Goal: Complete application form

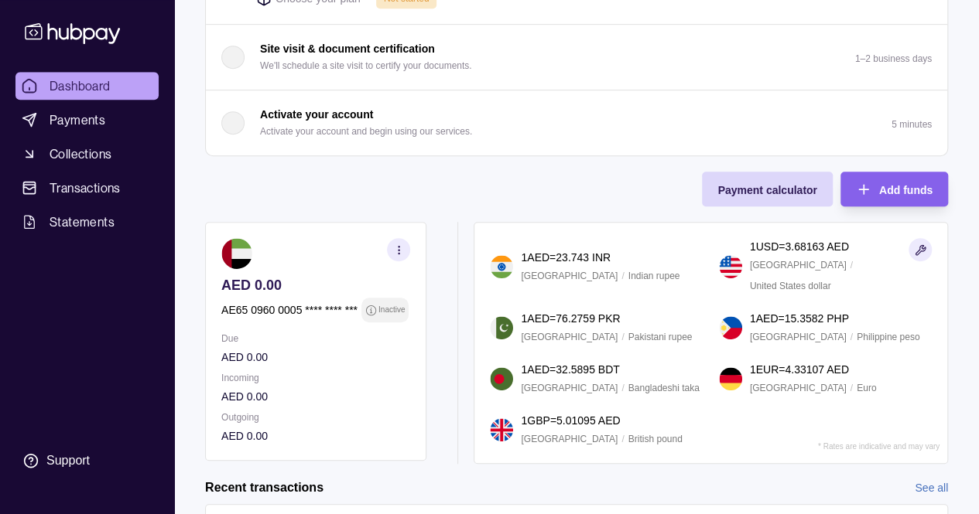
scroll to position [373, 0]
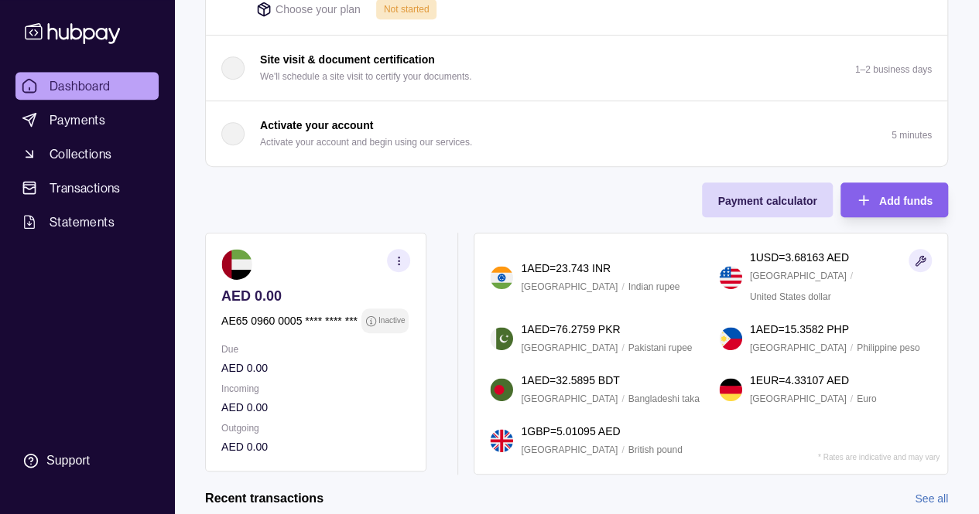
click at [402, 265] on section "button" at bounding box center [398, 260] width 23 height 23
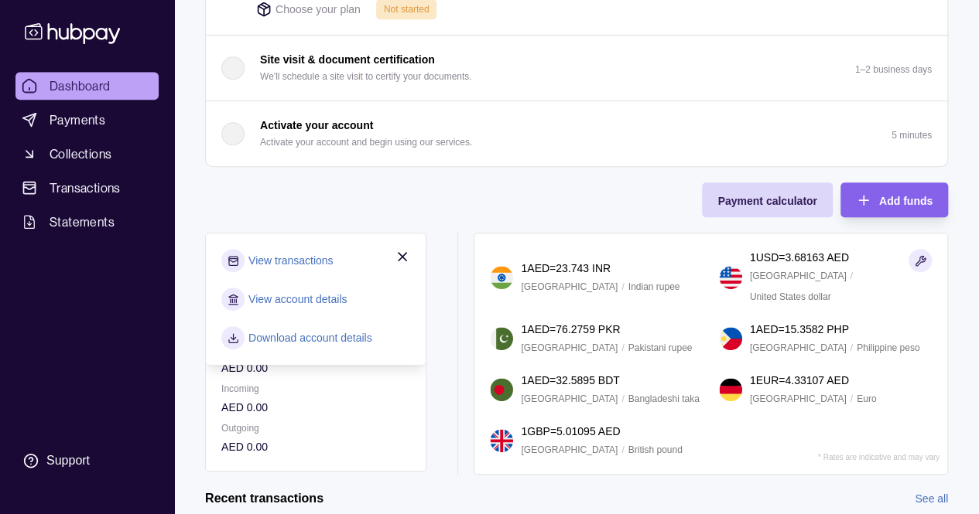
click at [325, 291] on link "View account details" at bounding box center [297, 299] width 98 height 17
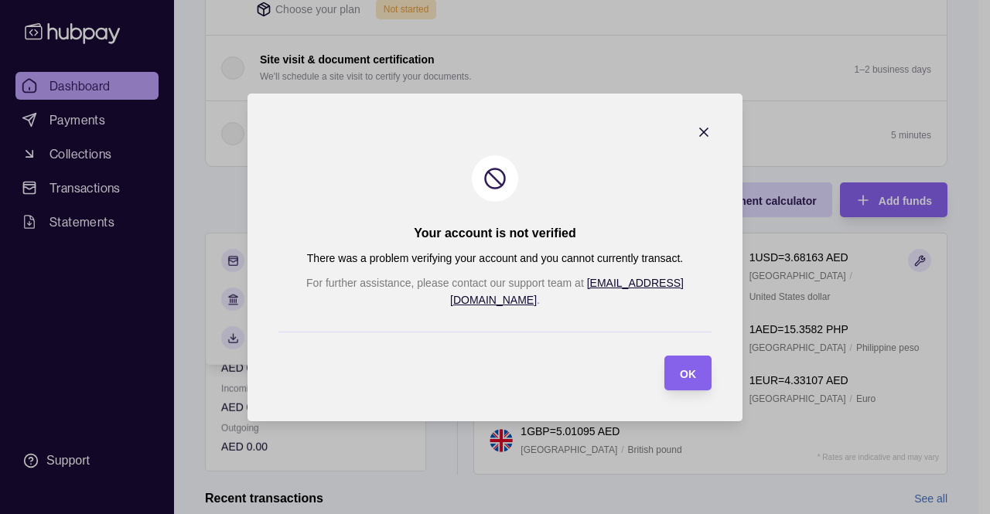
click at [696, 140] on icon "button" at bounding box center [703, 132] width 15 height 15
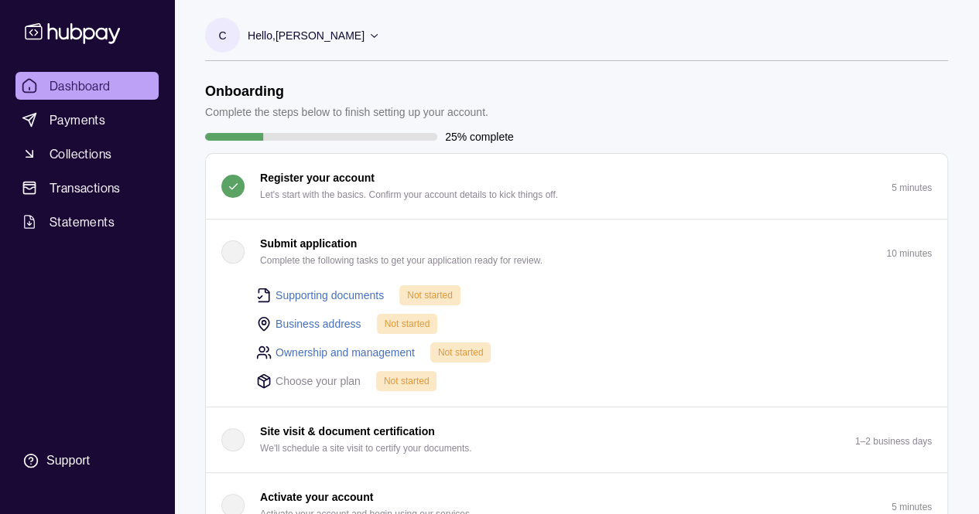
scroll to position [0, 0]
click at [74, 121] on span "Payments" at bounding box center [78, 120] width 56 height 19
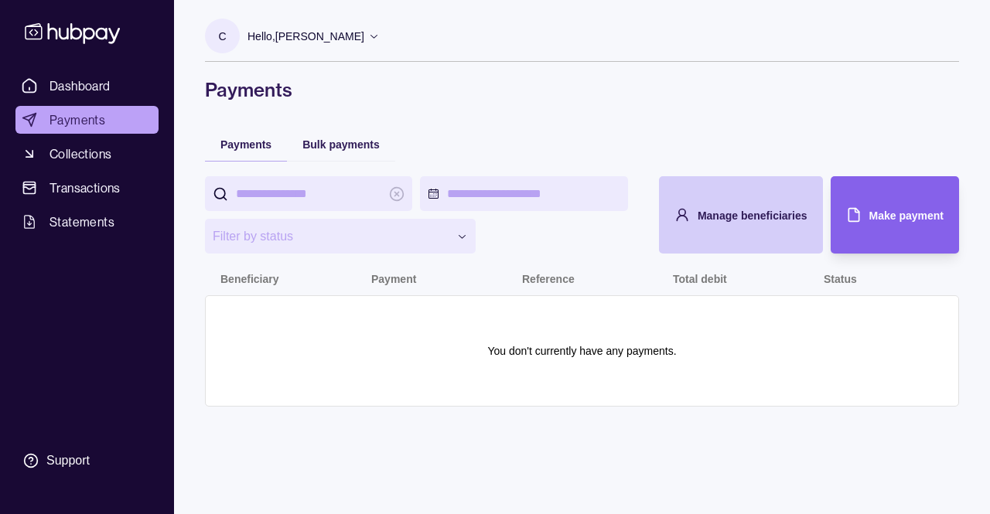
click at [716, 197] on div "Manage beneficiaries" at bounding box center [729, 214] width 156 height 77
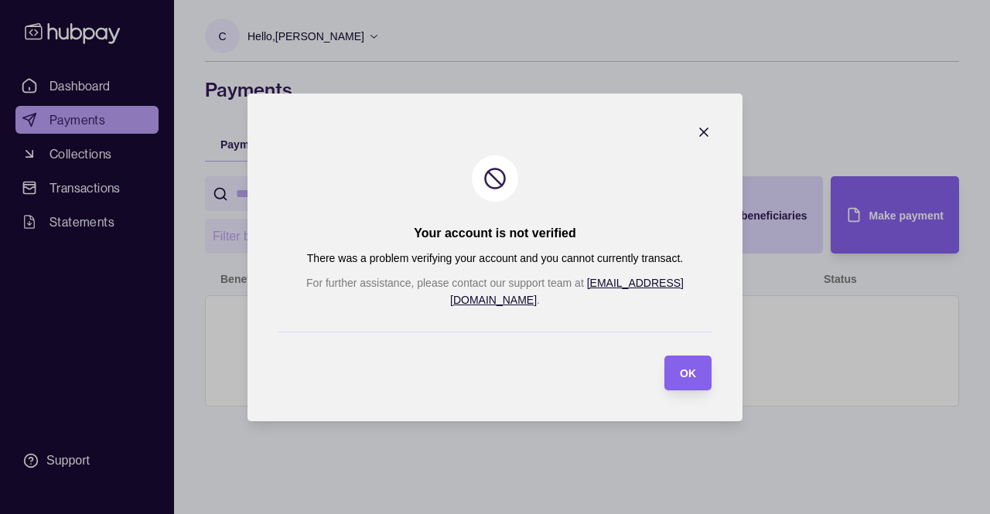
click at [696, 140] on icon "button" at bounding box center [703, 132] width 15 height 15
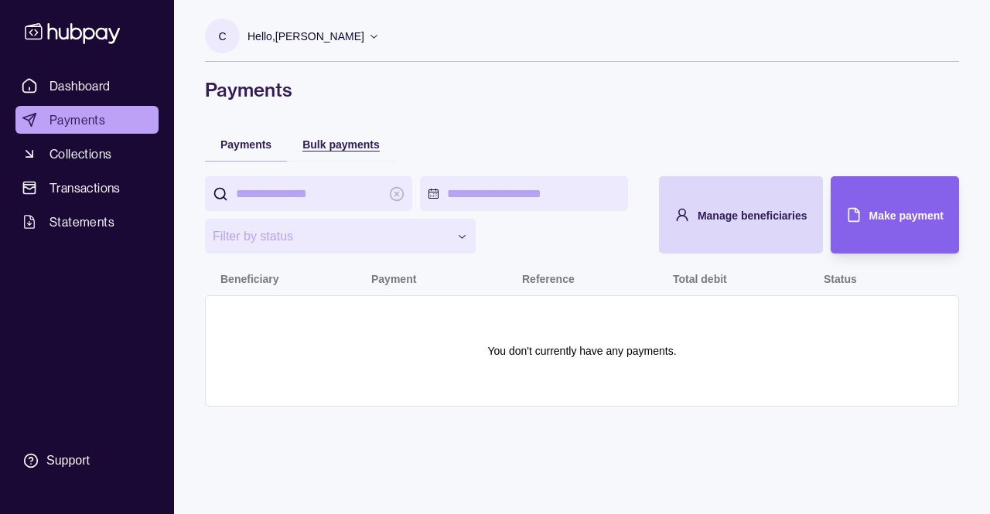
click at [350, 143] on span "Bulk payments" at bounding box center [340, 144] width 77 height 12
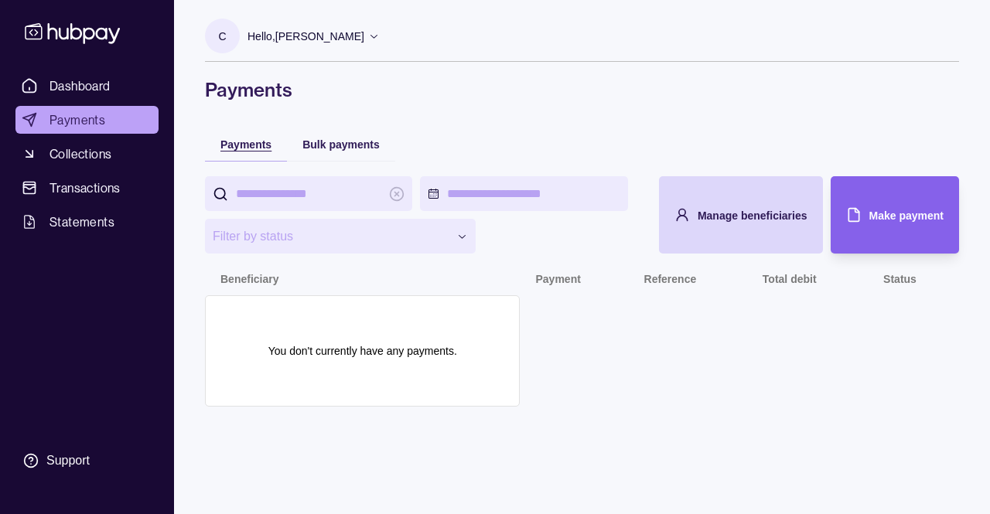
click at [248, 148] on span "Payments" at bounding box center [245, 144] width 51 height 12
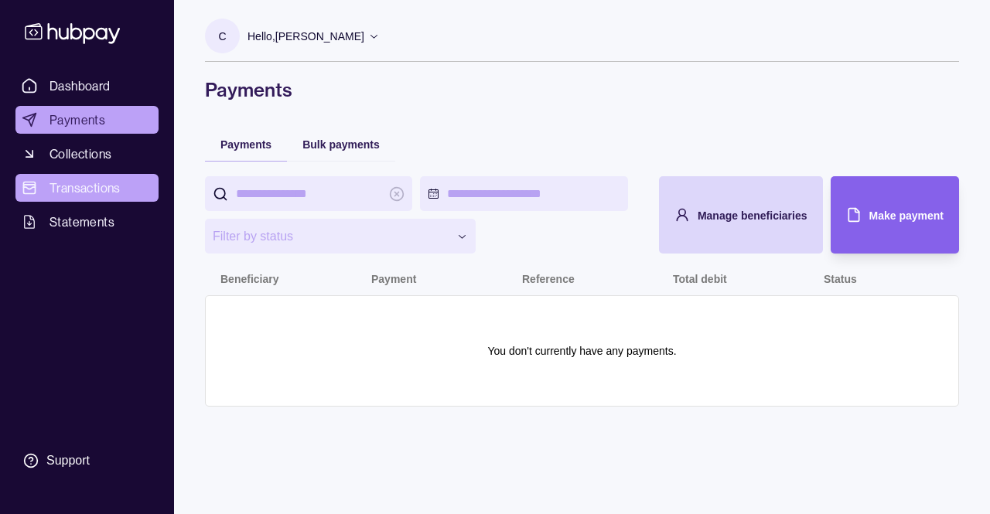
click at [98, 184] on span "Transactions" at bounding box center [85, 188] width 71 height 19
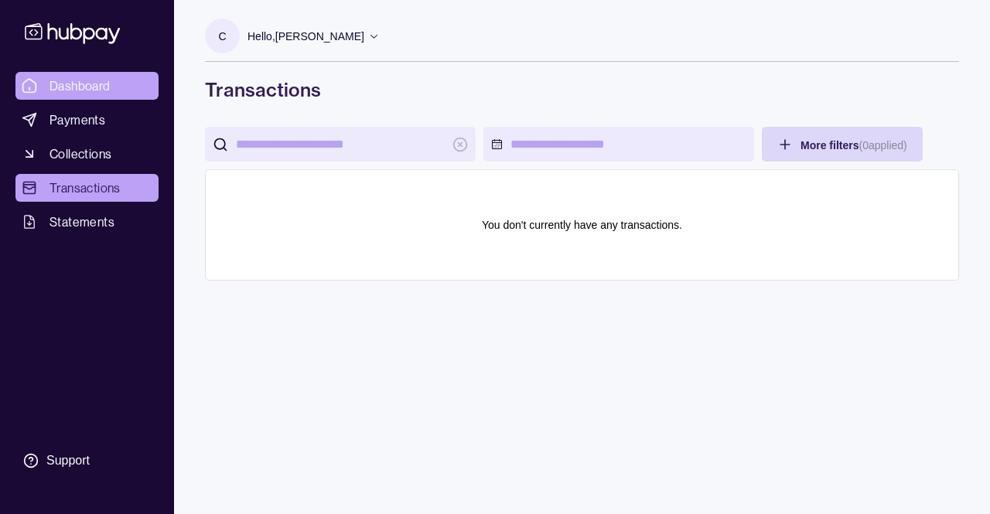
click at [80, 94] on span "Dashboard" at bounding box center [80, 86] width 61 height 19
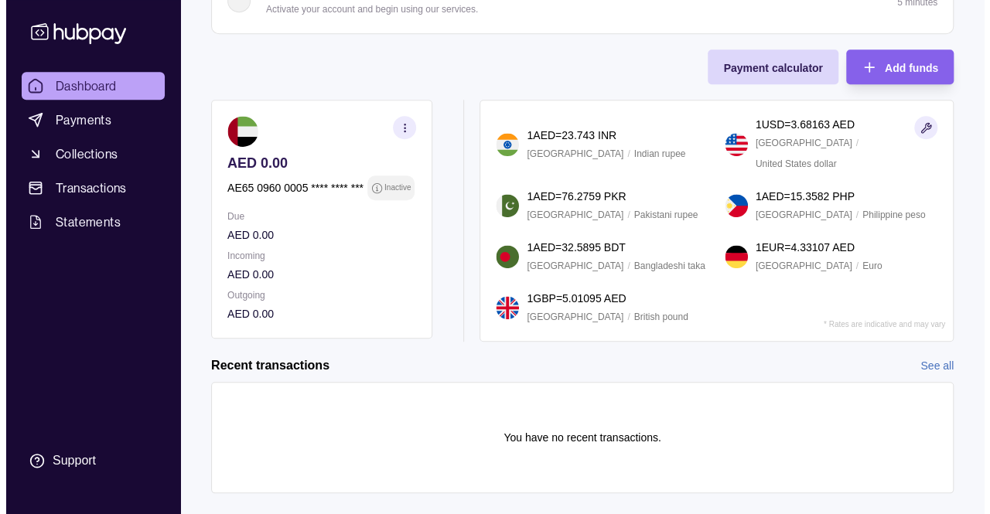
scroll to position [528, 0]
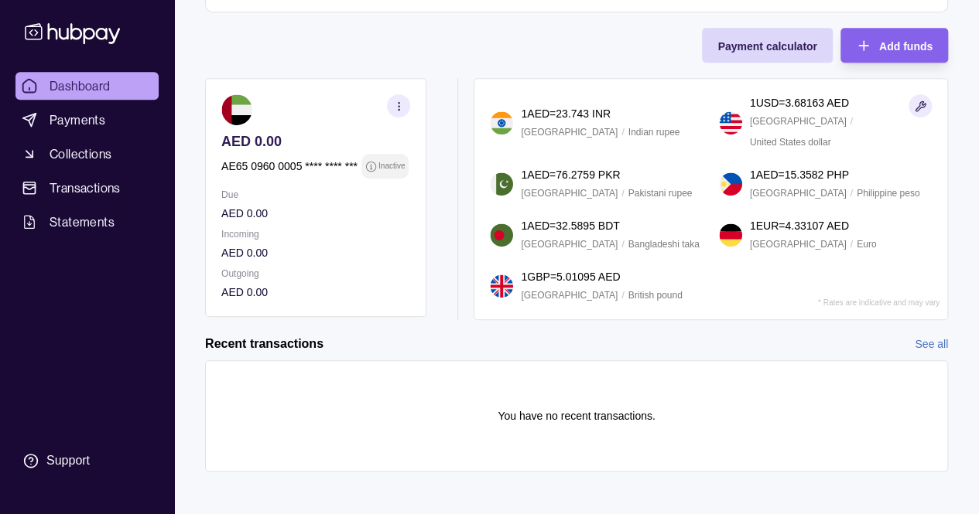
click at [792, 111] on p "1 USD = 3.68163 AED" at bounding box center [799, 102] width 99 height 17
drag, startPoint x: 774, startPoint y: 105, endPoint x: 821, endPoint y: 113, distance: 48.6
click at [821, 111] on p "1 USD = 3.68163 AED" at bounding box center [799, 102] width 99 height 17
click at [912, 108] on section "button" at bounding box center [919, 105] width 23 height 23
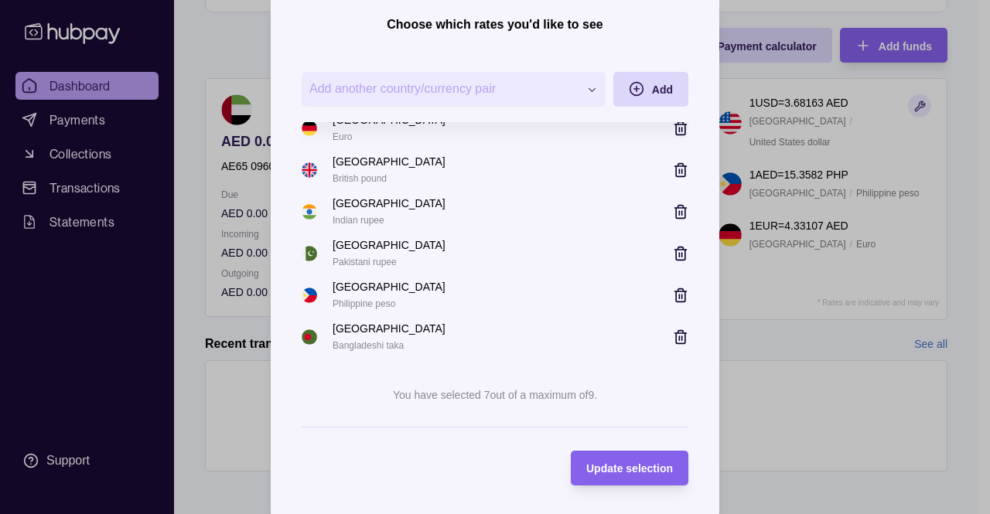
scroll to position [118, 0]
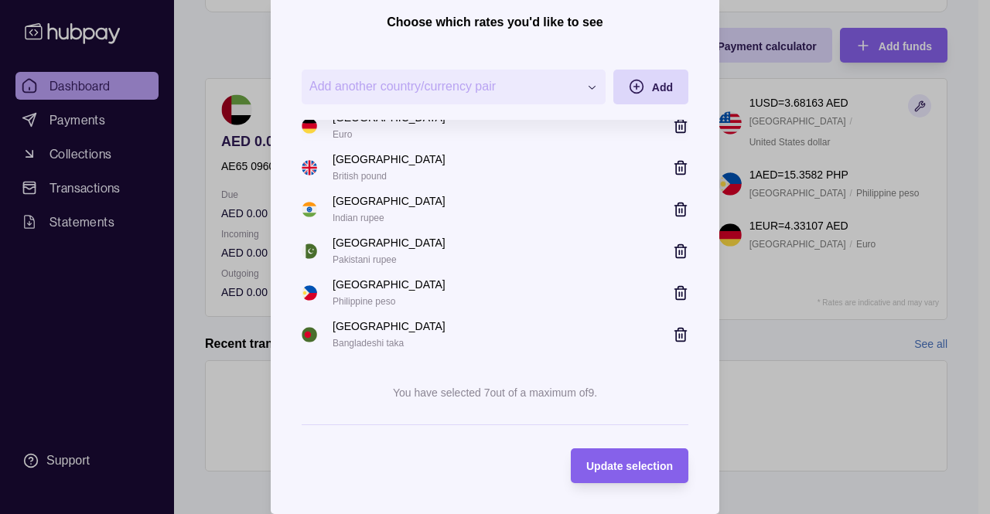
click at [548, 94] on span "Add another country/currency pair" at bounding box center [443, 87] width 269 height 19
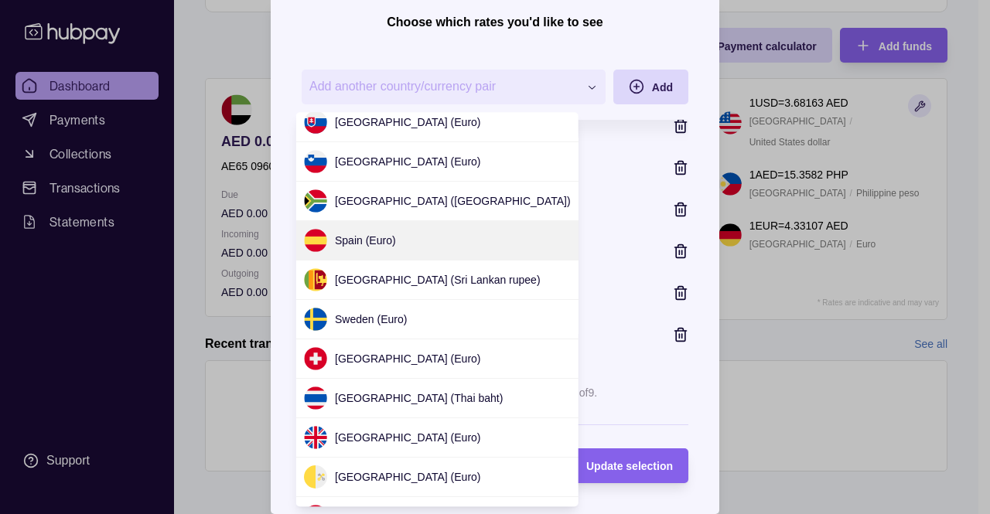
scroll to position [1368, 0]
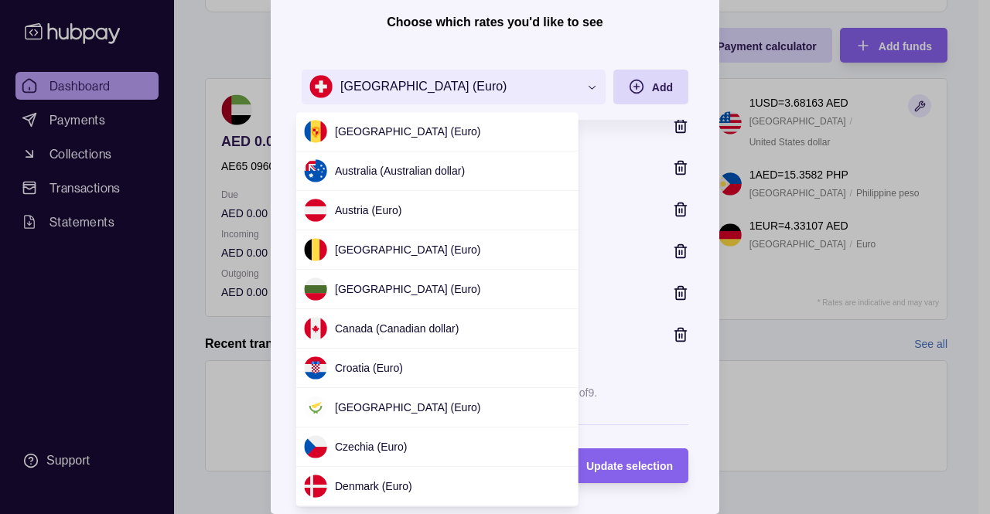
click at [592, 514] on div "**********" at bounding box center [489, 521] width 979 height 0
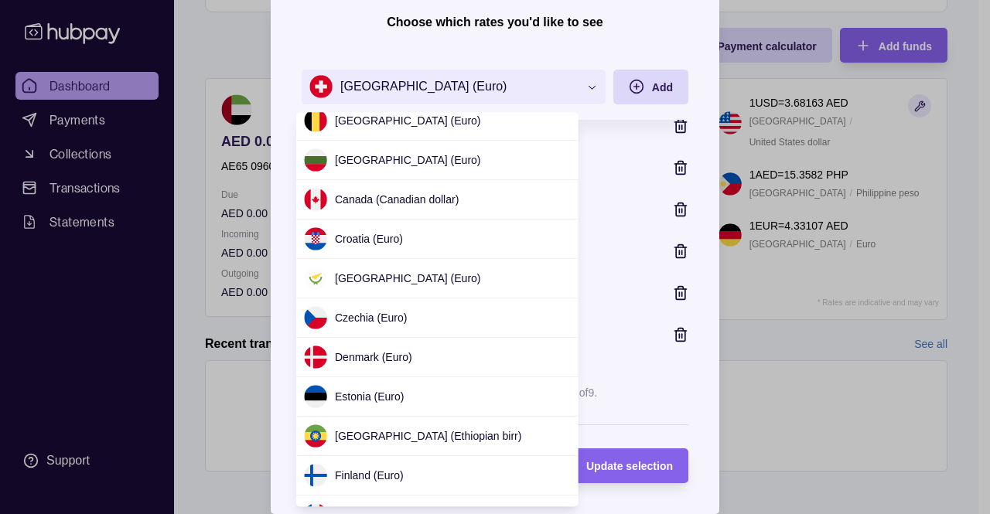
scroll to position [0, 0]
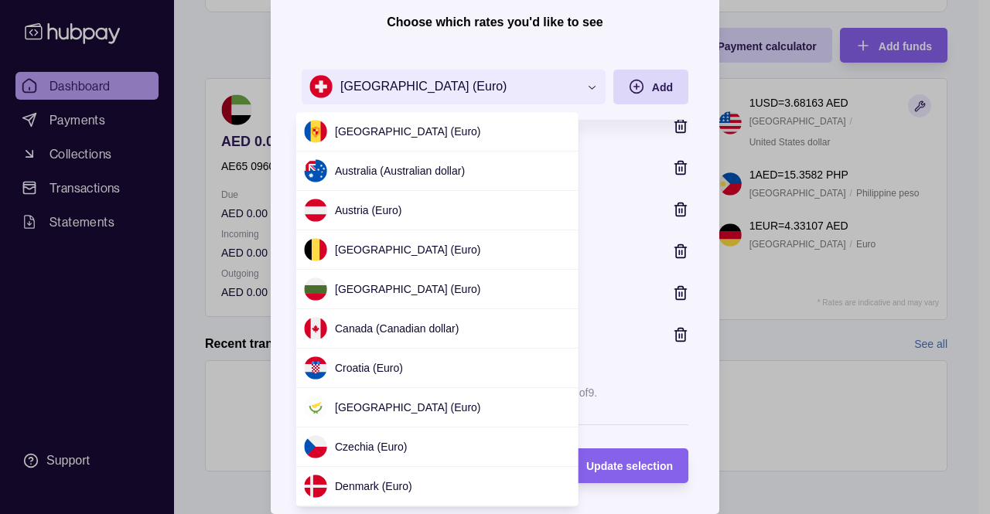
click at [637, 514] on div "**********" at bounding box center [489, 521] width 979 height 0
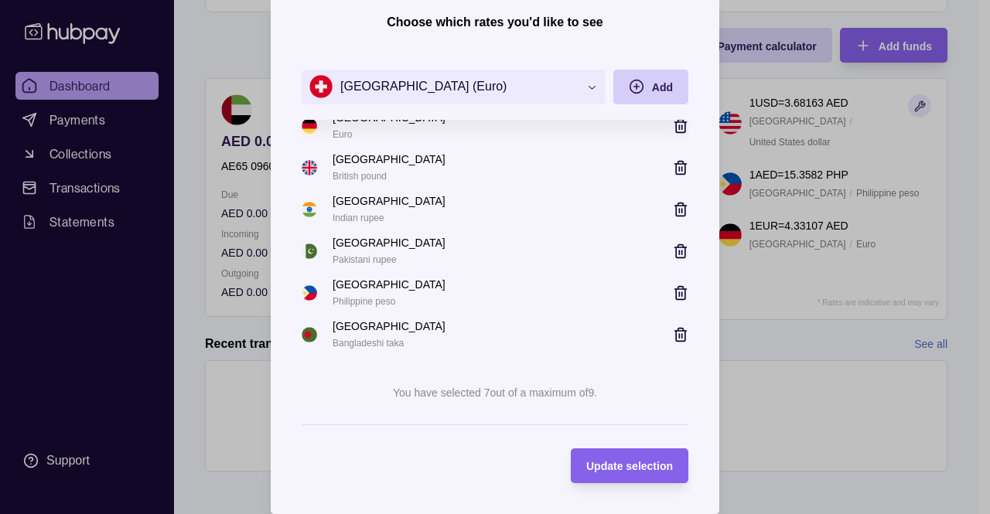
click at [634, 94] on icon "submit" at bounding box center [636, 87] width 15 height 15
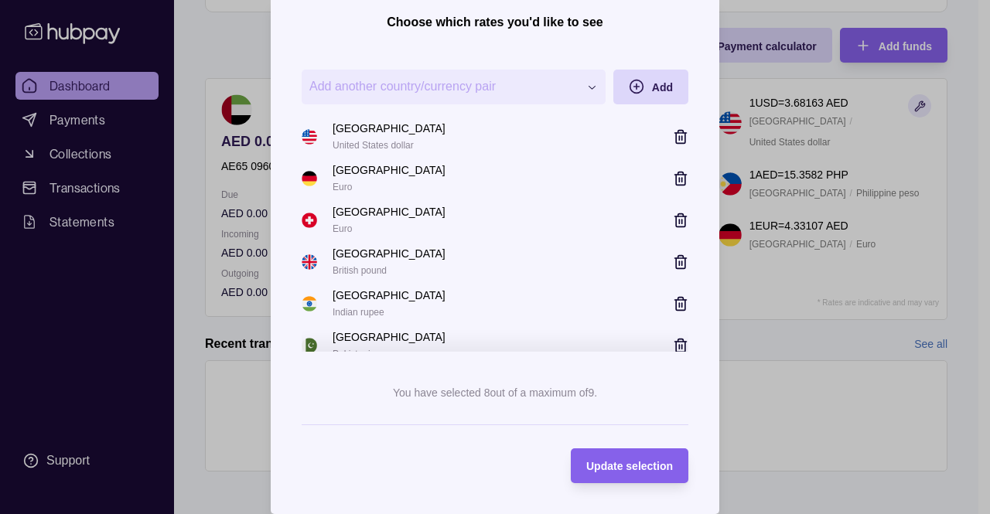
click at [490, 514] on div "**********" at bounding box center [489, 521] width 979 height 0
click at [652, 91] on span "Add" at bounding box center [662, 88] width 21 height 12
click at [627, 466] on span "Update selection" at bounding box center [629, 467] width 87 height 12
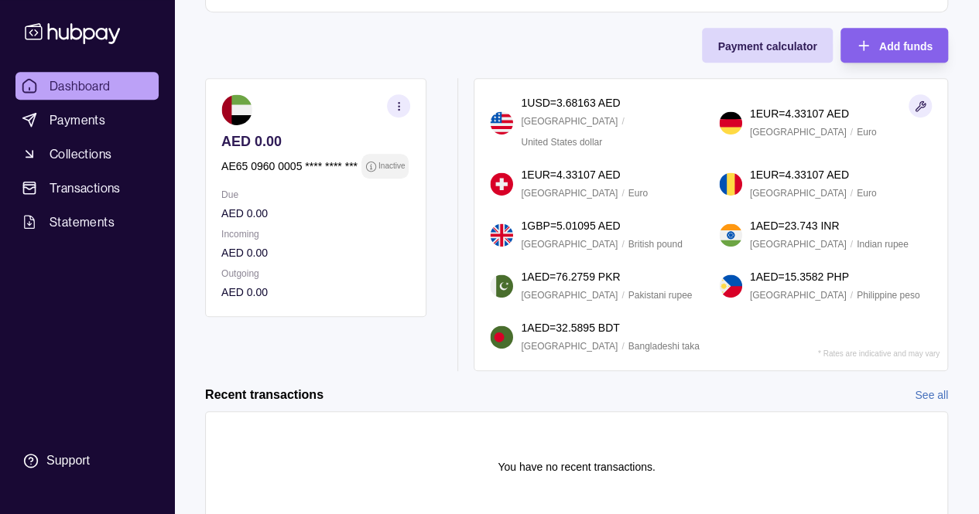
click at [770, 166] on p "1 EUR = 4.33107 AED" at bounding box center [799, 174] width 99 height 17
click at [750, 185] on p "[GEOGRAPHIC_DATA]" at bounding box center [798, 193] width 97 height 17
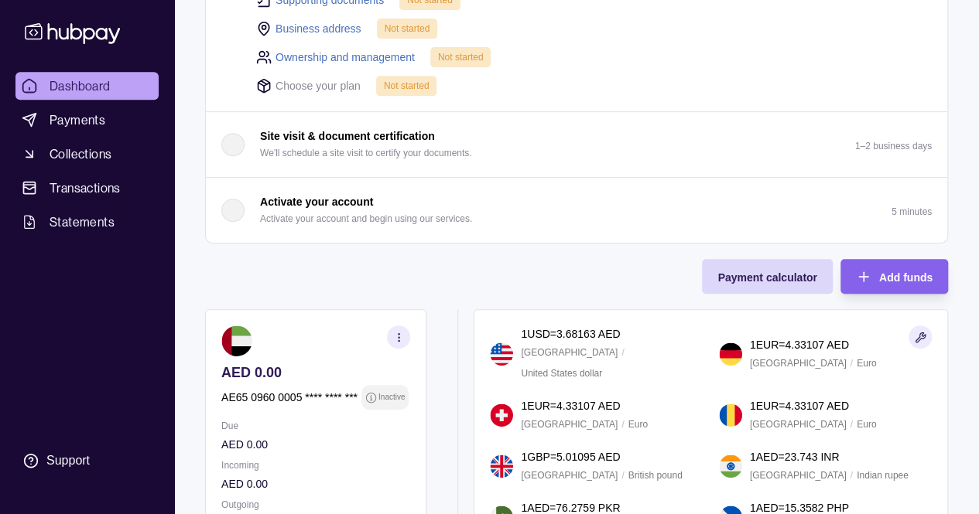
scroll to position [295, 0]
click at [399, 336] on icon "button" at bounding box center [399, 339] width 12 height 12
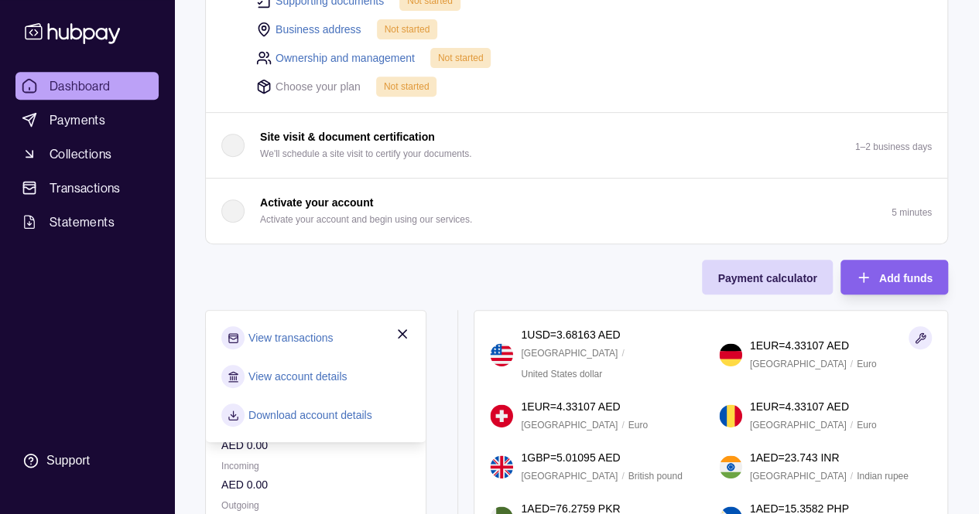
click at [476, 281] on div "Onboarding Complete the steps below to finish setting up your account. 25% comp…" at bounding box center [576, 195] width 743 height 815
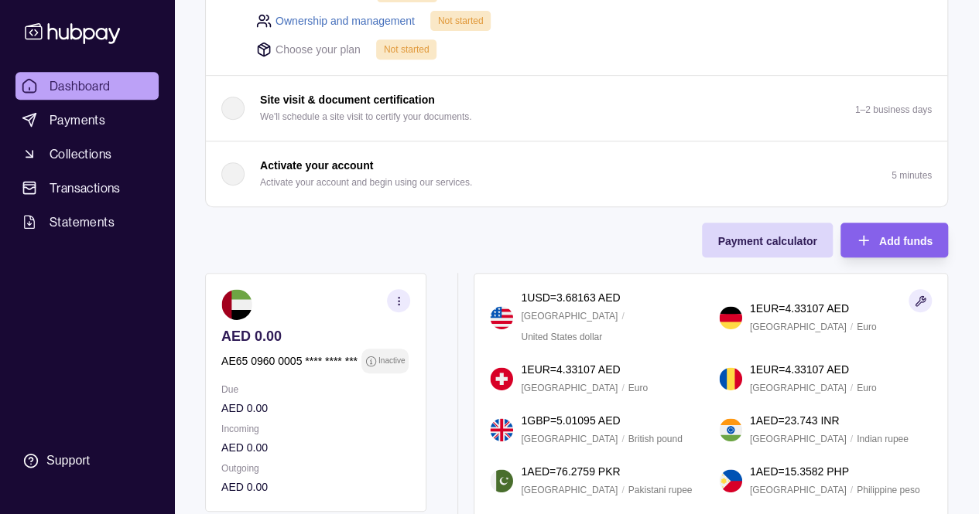
scroll to position [329, 0]
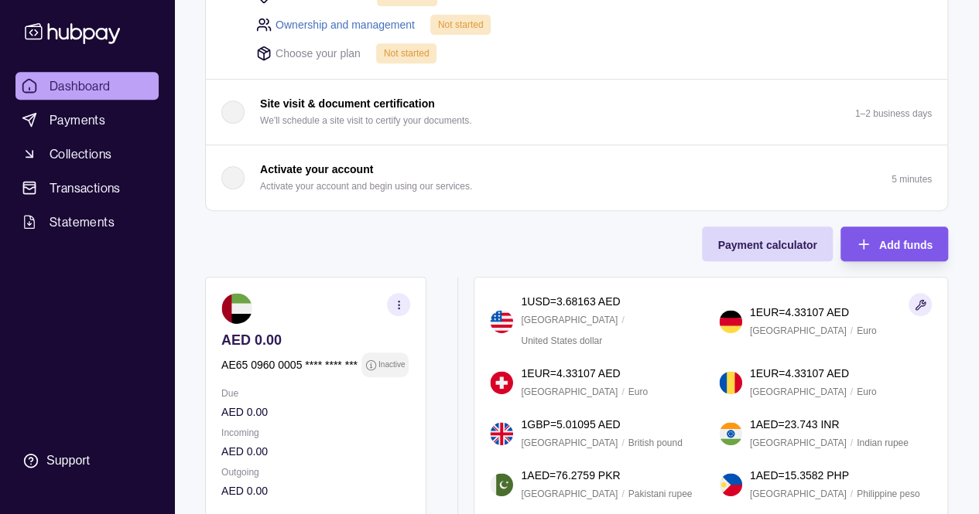
click at [893, 248] on div "Add funds" at bounding box center [905, 244] width 53 height 19
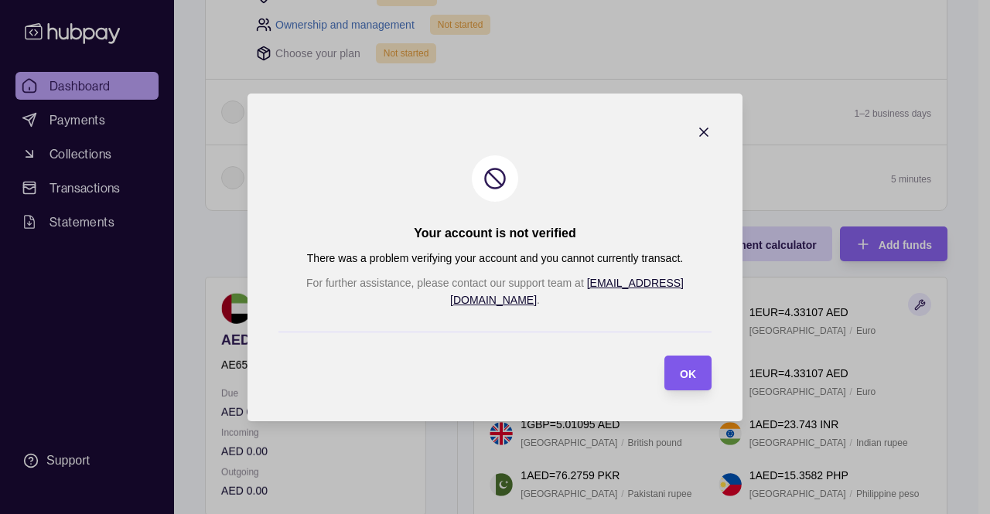
click at [680, 367] on span "OK" at bounding box center [688, 373] width 16 height 12
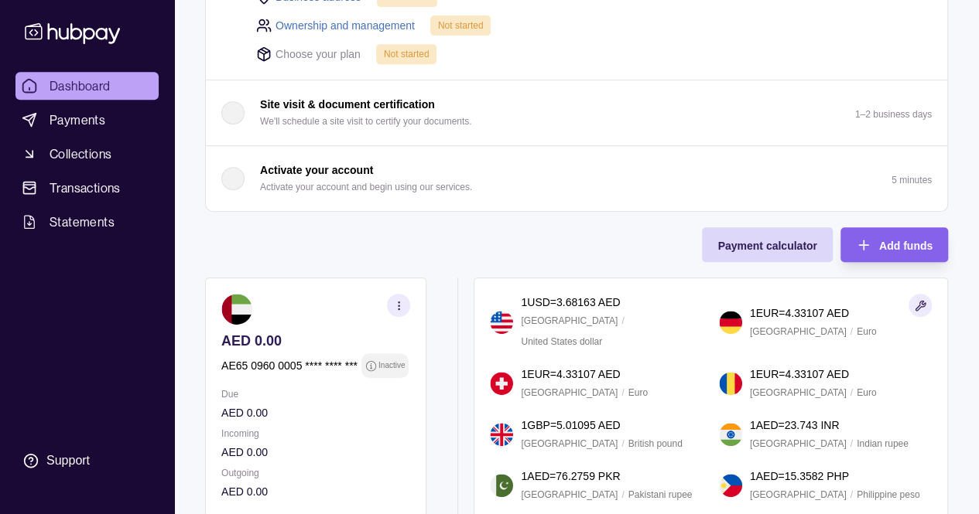
scroll to position [0, 0]
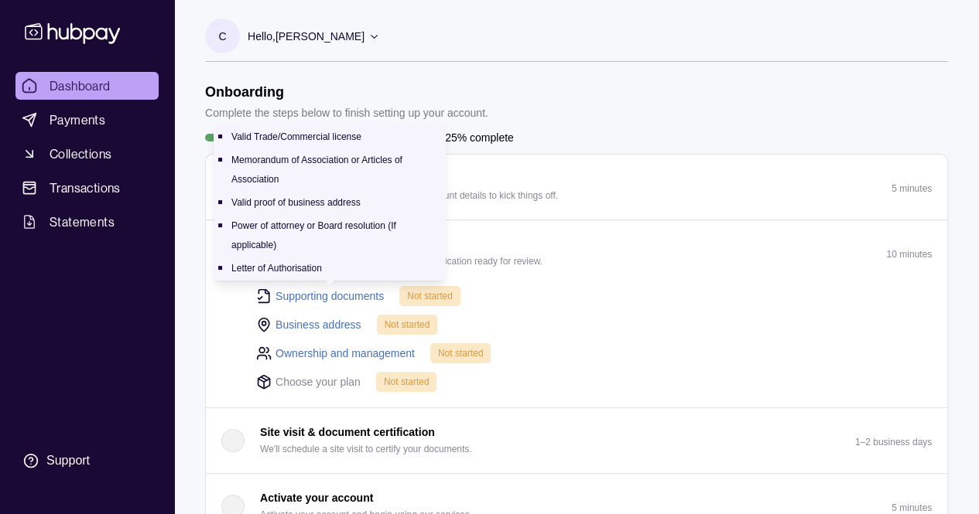
click at [331, 296] on link "Supporting documents" at bounding box center [329, 296] width 108 height 17
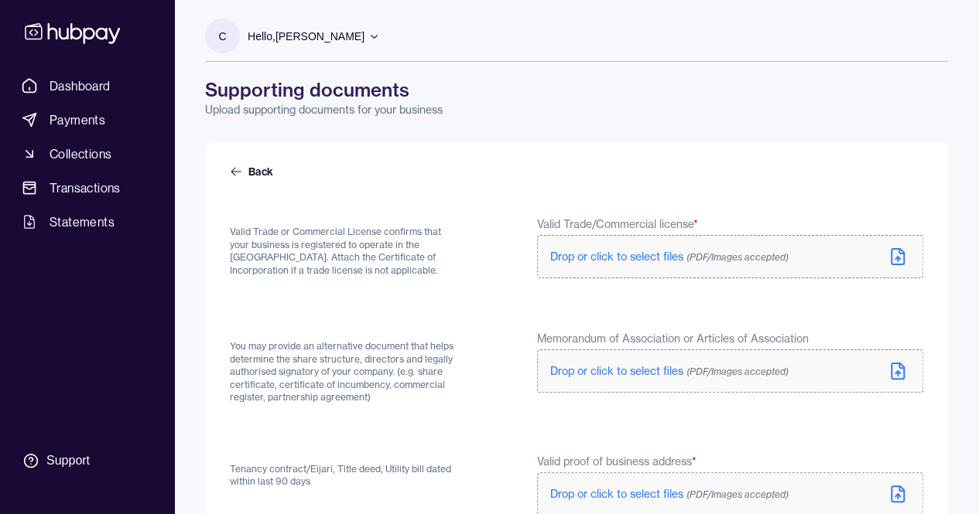
click at [627, 267] on label "Drop or click to select files (PDF/Images accepted)" at bounding box center [730, 256] width 386 height 43
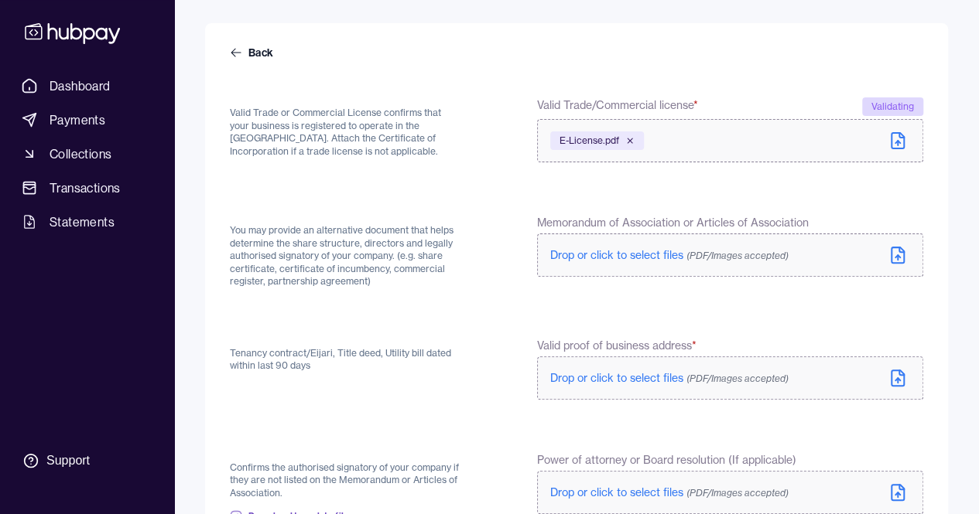
scroll to position [232, 0]
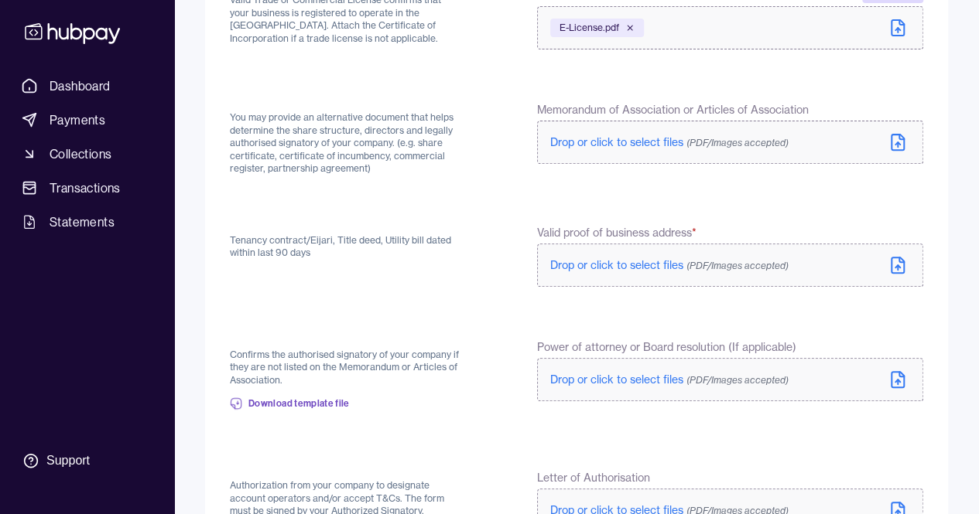
click at [606, 261] on span "Drop or click to select files (PDF/Images accepted)" at bounding box center [669, 265] width 238 height 14
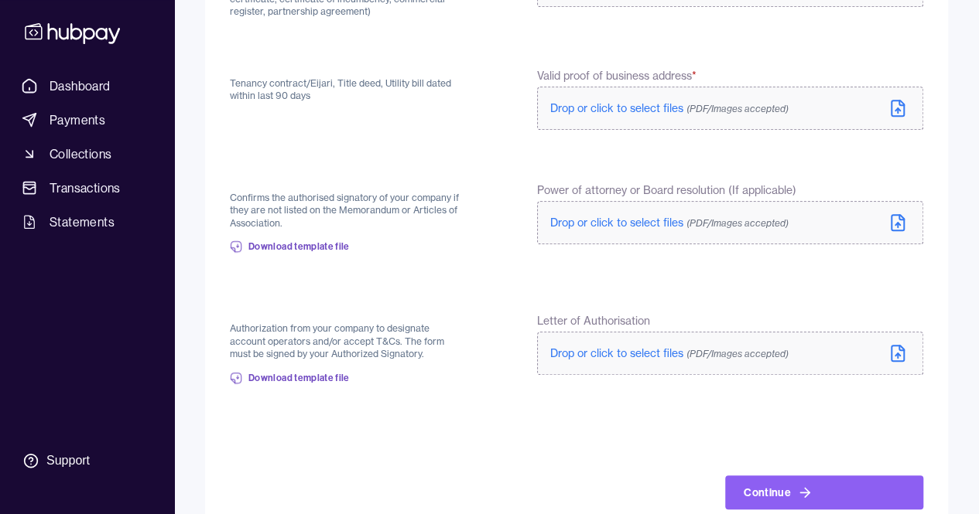
scroll to position [387, 0]
click at [610, 351] on span "Drop or click to select files (PDF/Images accepted)" at bounding box center [669, 353] width 238 height 14
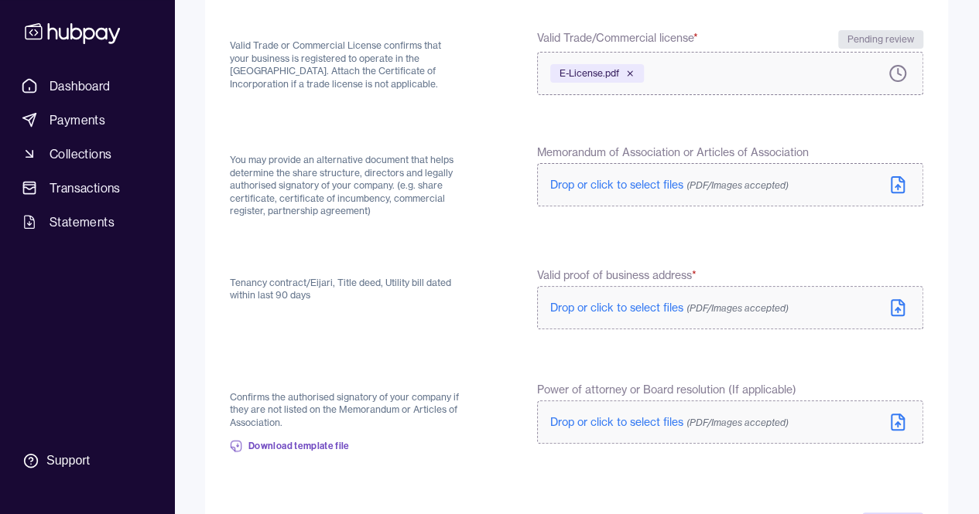
scroll to position [155, 0]
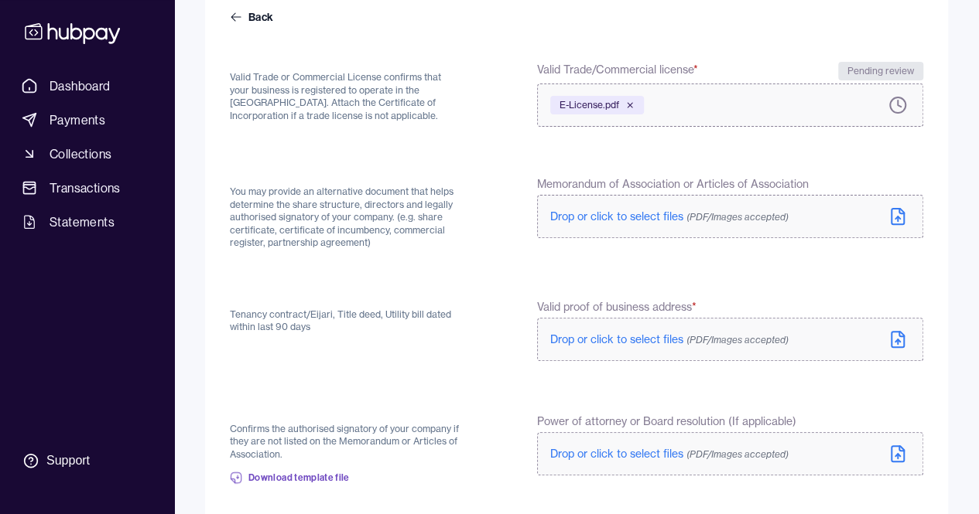
click at [620, 220] on span "Drop or click to select files (PDF/Images accepted)" at bounding box center [669, 217] width 238 height 14
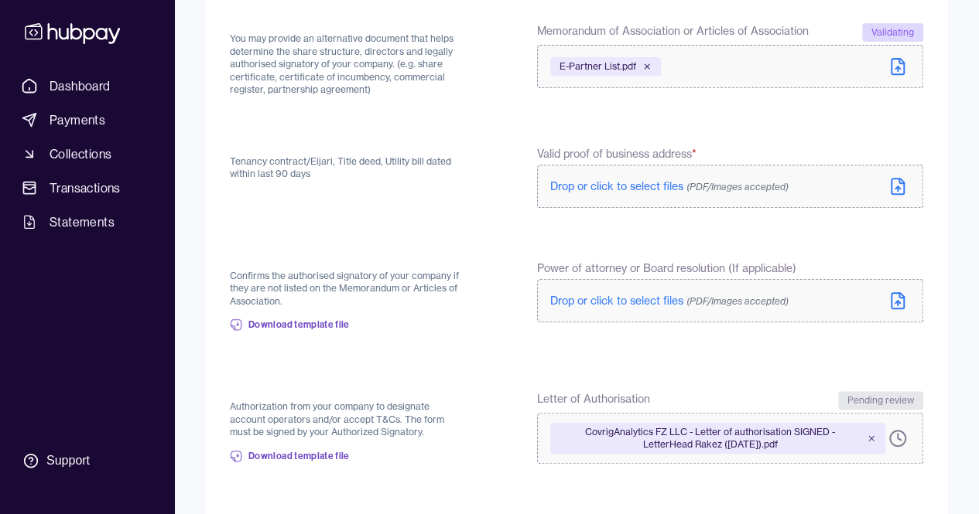
scroll to position [309, 0]
click at [614, 184] on span "Drop or click to select files (PDF/Images accepted)" at bounding box center [669, 185] width 238 height 14
click at [616, 306] on p "Drop or click to select files (PDF/Images accepted)" at bounding box center [669, 299] width 238 height 15
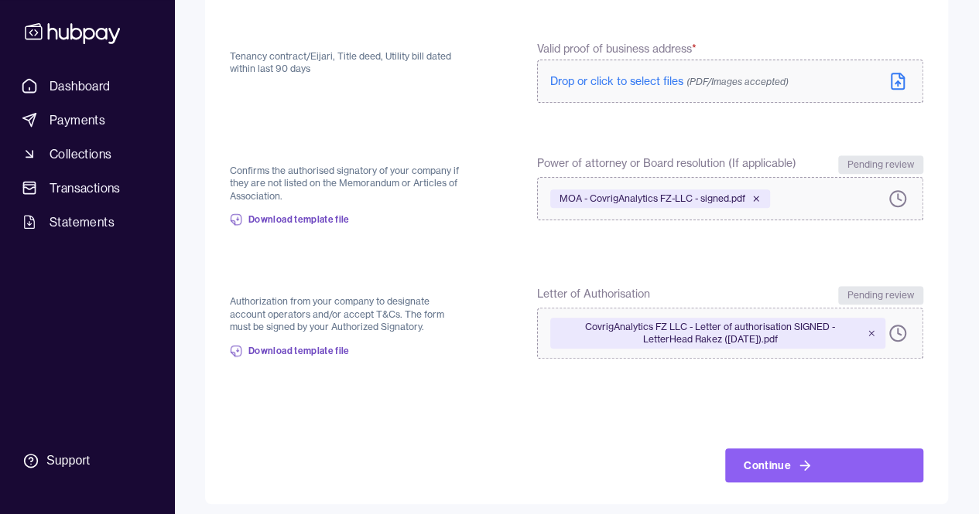
scroll to position [421, 0]
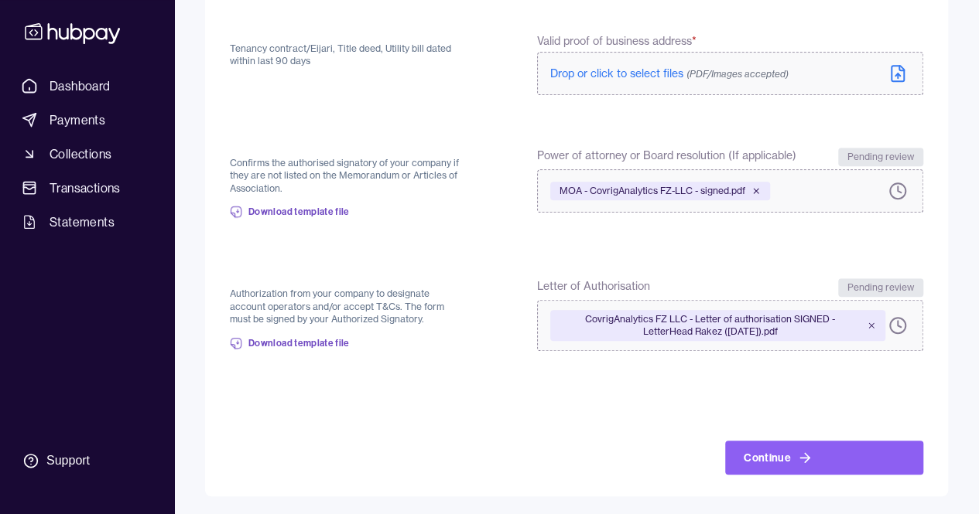
click at [651, 71] on span "Drop or click to select files (PDF/Images accepted)" at bounding box center [669, 74] width 238 height 14
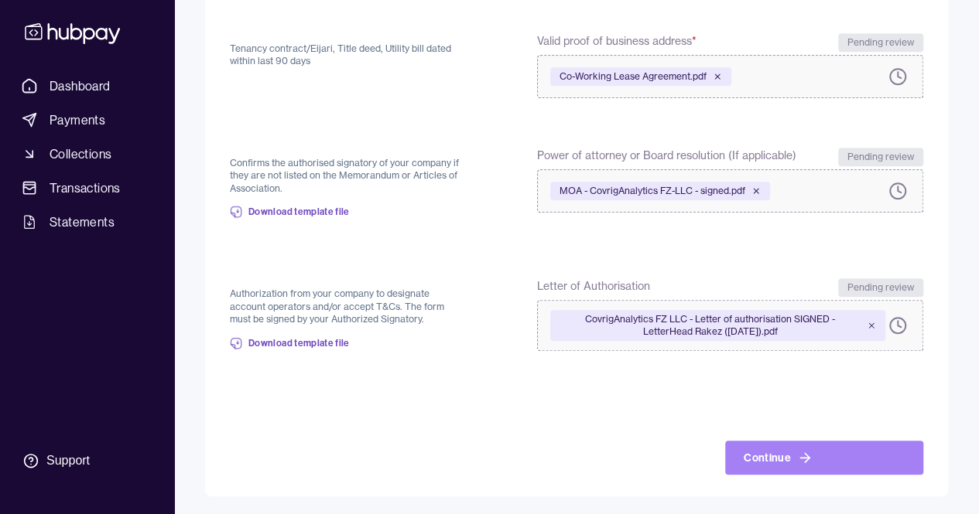
click at [890, 457] on button "Continue" at bounding box center [824, 458] width 198 height 34
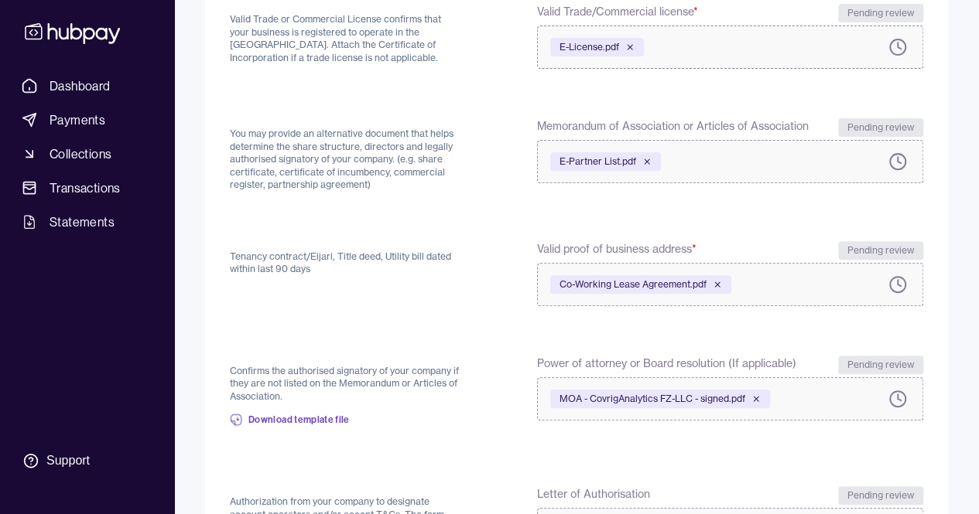
scroll to position [34, 0]
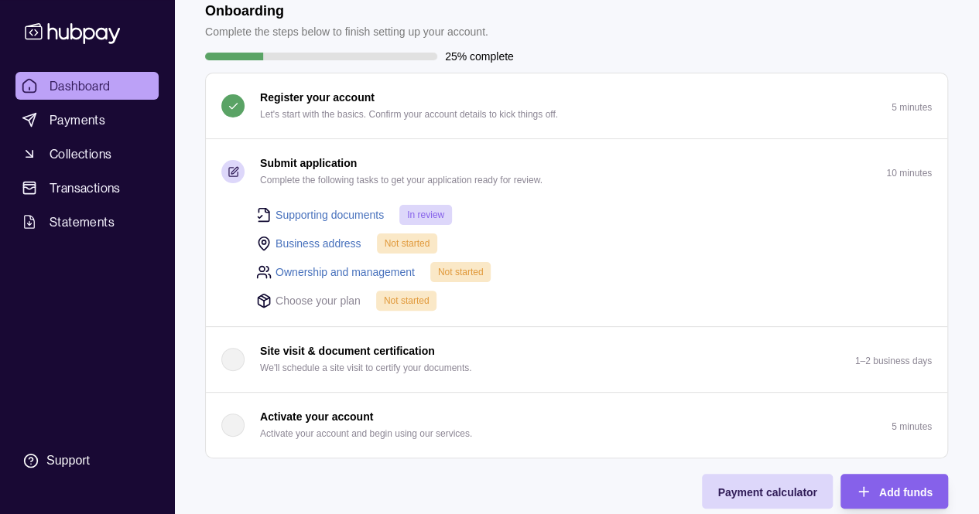
scroll to position [77, 0]
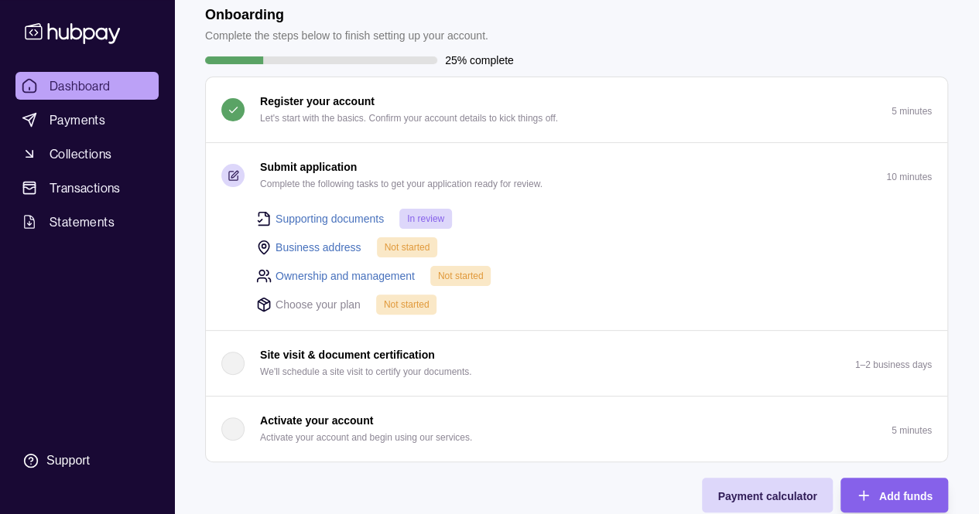
click at [295, 244] on link "Business address" at bounding box center [318, 247] width 86 height 17
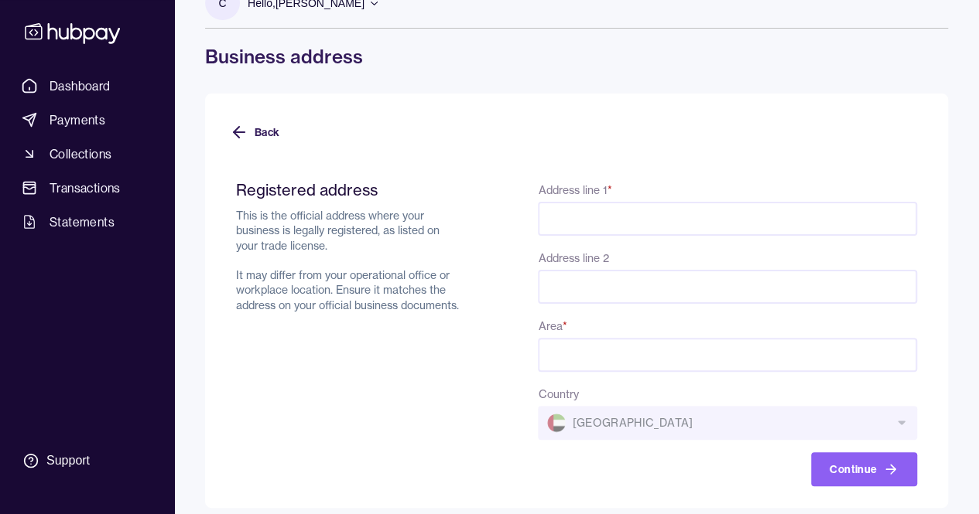
scroll to position [45, 0]
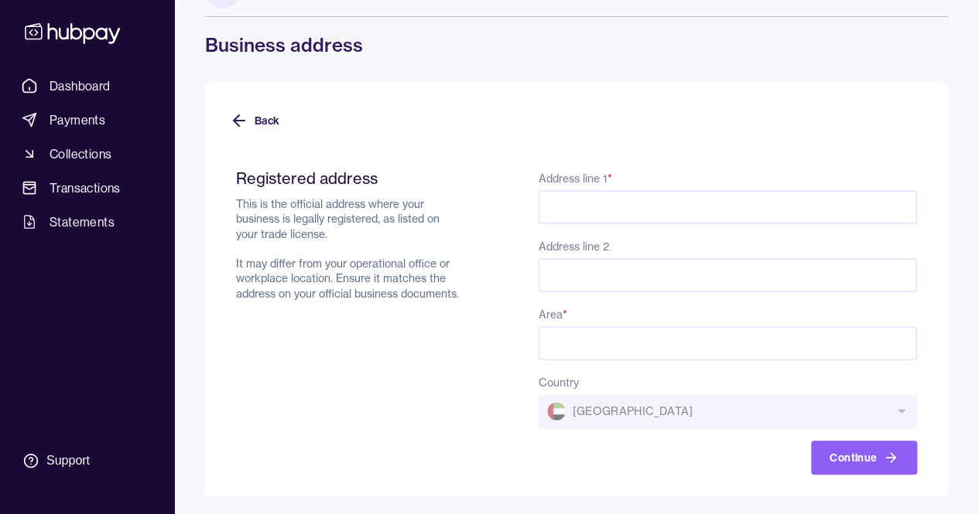
click at [562, 210] on input "Address line 1 *" at bounding box center [727, 207] width 379 height 34
paste input "********"
type input "**********"
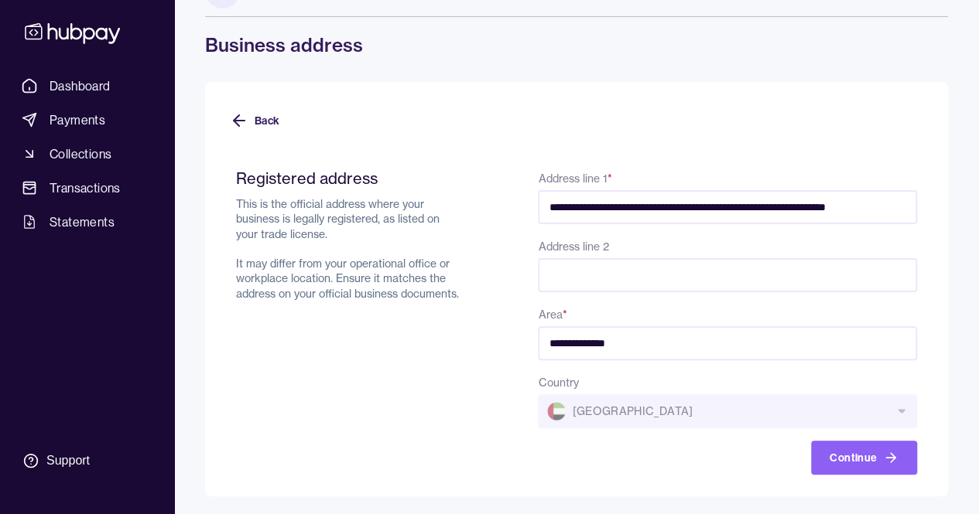
drag, startPoint x: 797, startPoint y: 206, endPoint x: 948, endPoint y: 213, distance: 151.8
click at [958, 214] on div "**********" at bounding box center [576, 225] width 804 height 541
type input "**********"
click at [572, 277] on input "Address line 2" at bounding box center [727, 275] width 379 height 34
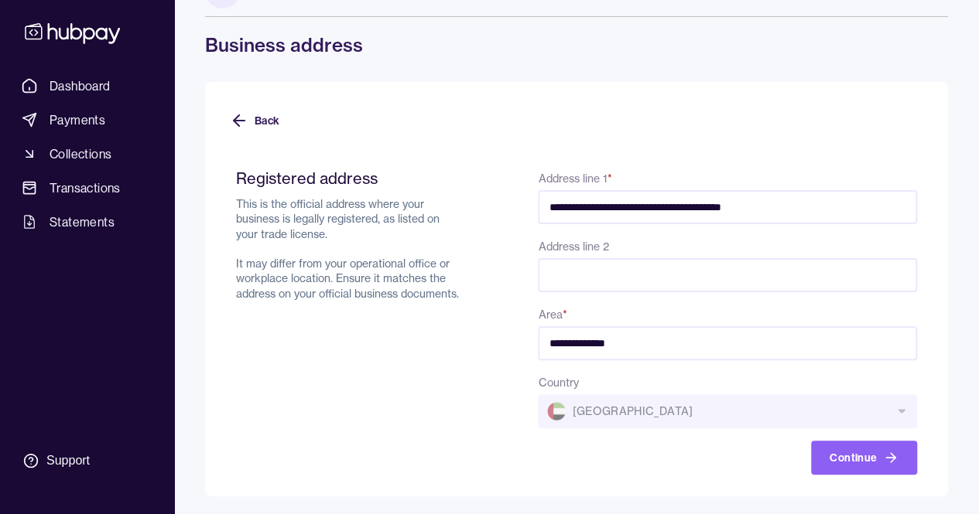
paste input "**********"
type input "**********"
click at [808, 207] on input "**********" at bounding box center [727, 207] width 378 height 34
click at [447, 344] on div "Registered address This is the official address where your business is legally …" at bounding box center [349, 322] width 227 height 306
click at [603, 205] on input "**********" at bounding box center [727, 207] width 378 height 34
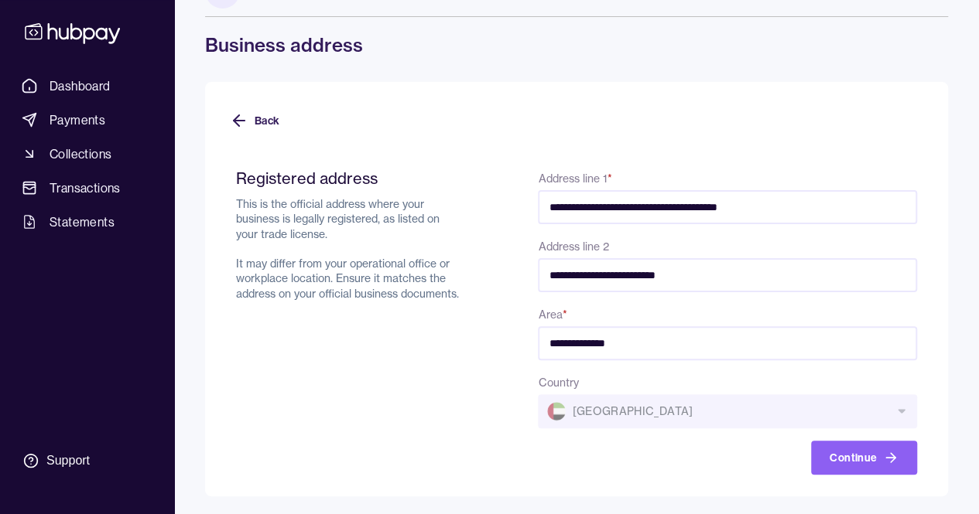
type input "**********"
click at [441, 397] on div "Registered address This is the official address where your business is legally …" at bounding box center [349, 322] width 227 height 306
click at [647, 341] on input "**********" at bounding box center [727, 343] width 379 height 34
type input "*"
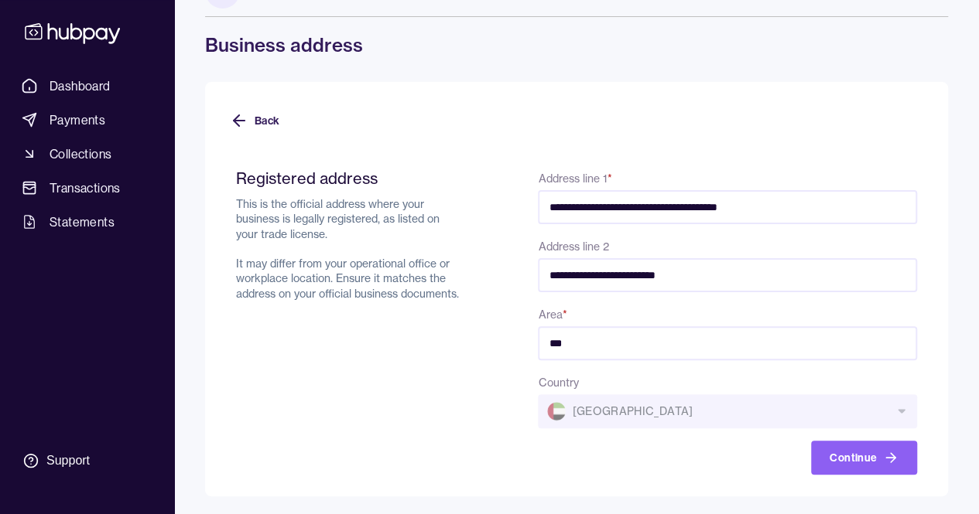
type input "**********"
click at [866, 453] on button "Continue" at bounding box center [864, 458] width 106 height 34
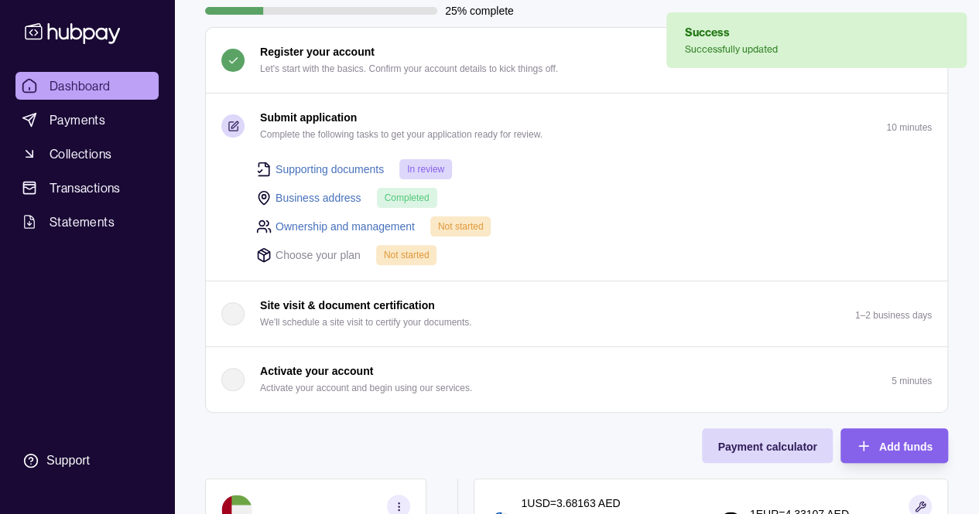
scroll to position [232, 0]
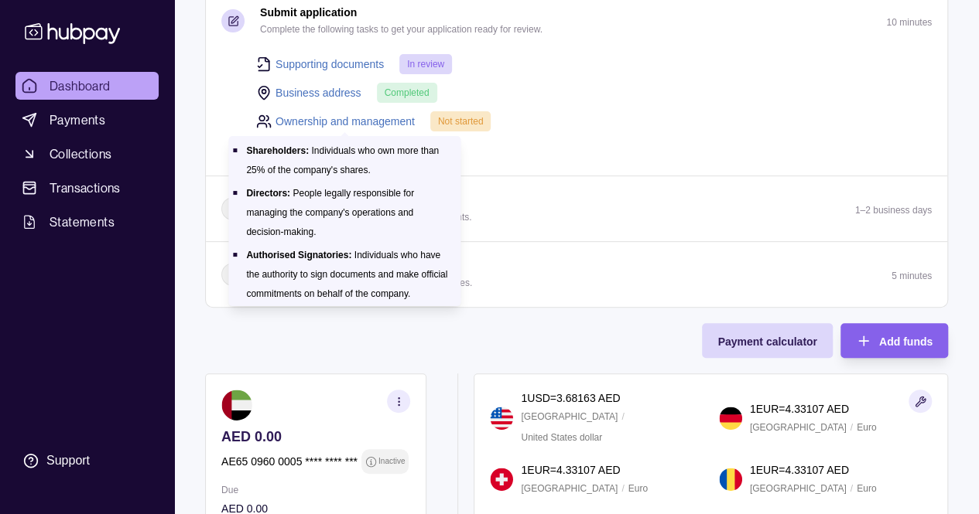
click at [384, 113] on link "Ownership and management" at bounding box center [344, 121] width 139 height 17
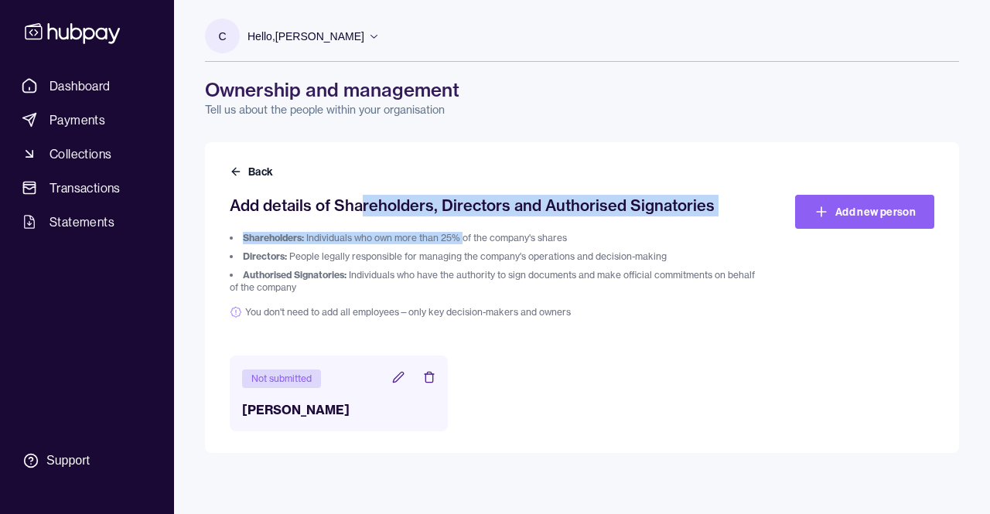
drag, startPoint x: 364, startPoint y: 216, endPoint x: 464, endPoint y: 224, distance: 100.9
click at [464, 224] on div "Add details of Shareholders, Directors and Authorised Signatories Shareholders:…" at bounding box center [494, 257] width 528 height 124
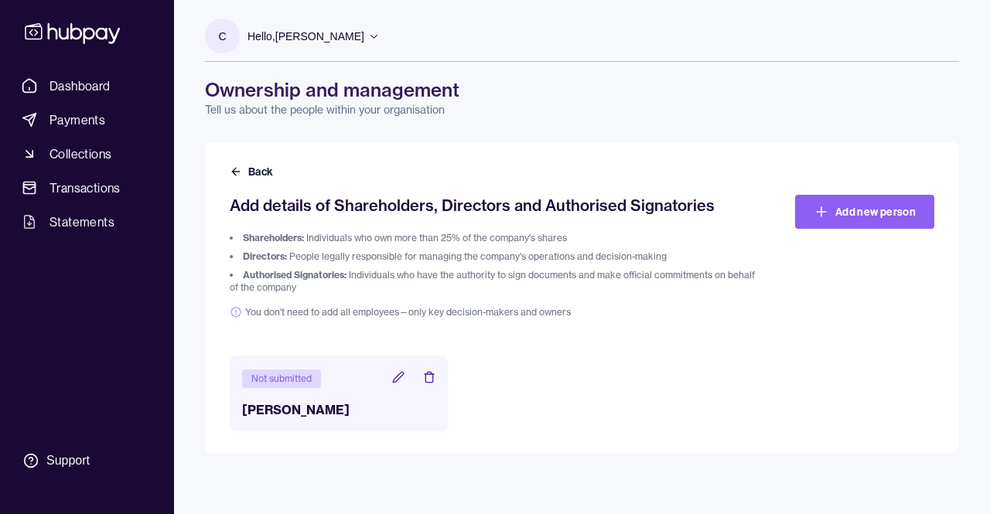
click at [339, 260] on li "Directors: People legally responsible for managing the company's operations and…" at bounding box center [494, 257] width 528 height 12
drag, startPoint x: 294, startPoint y: 234, endPoint x: 372, endPoint y: 239, distance: 78.3
click at [372, 239] on li "Shareholders: Individuals who own more than 25% of the company's shares" at bounding box center [494, 238] width 528 height 12
click at [377, 265] on ol "Shareholders: Individuals who own more than 25% of the company's shares Directo…" at bounding box center [494, 263] width 528 height 62
click at [399, 380] on icon at bounding box center [398, 377] width 12 height 12
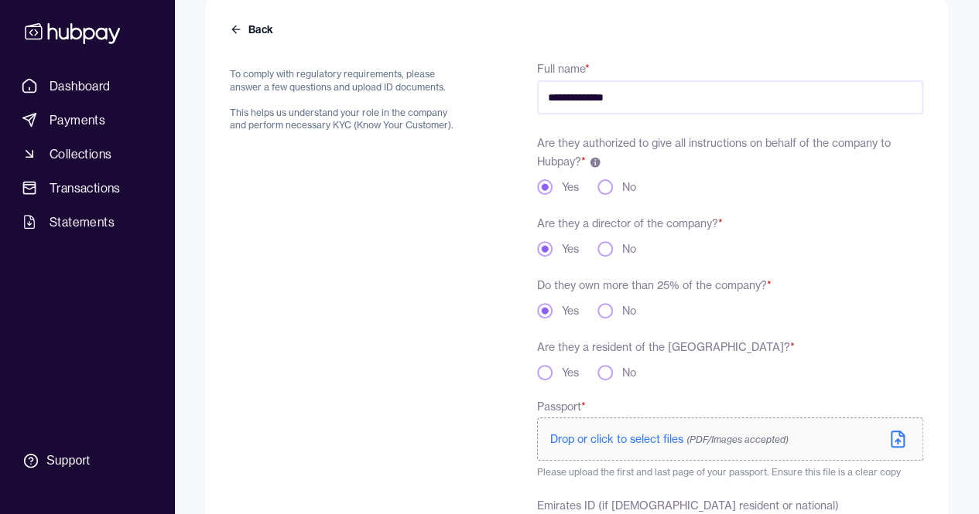
scroll to position [232, 0]
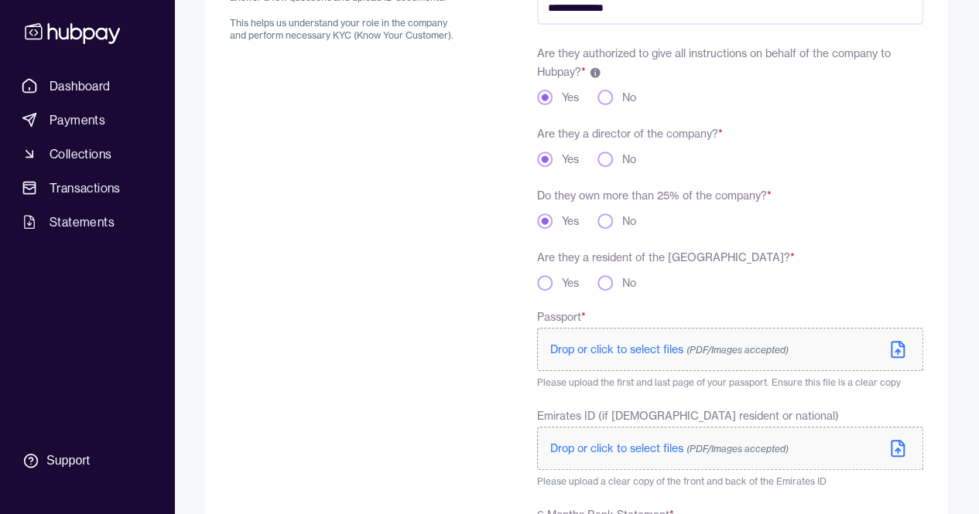
click at [607, 289] on button "No" at bounding box center [604, 282] width 15 height 15
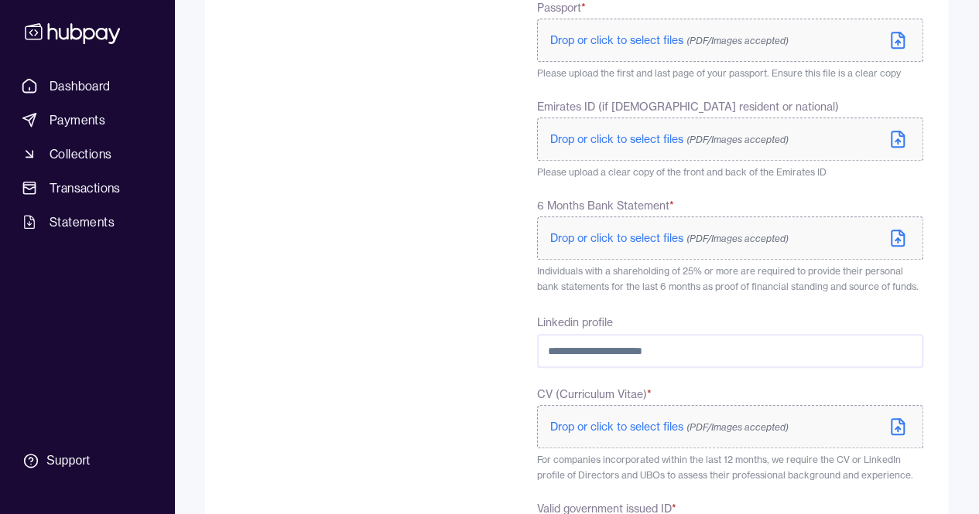
scroll to position [696, 0]
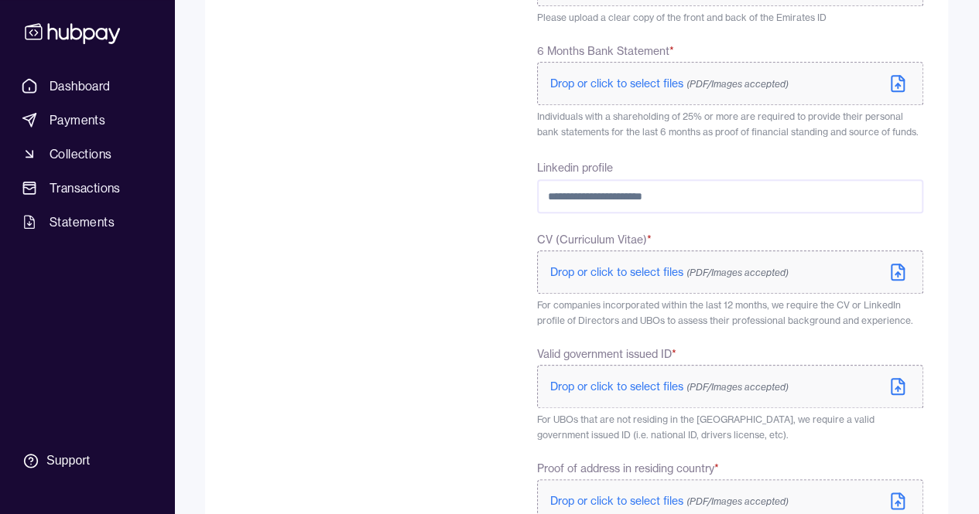
click at [685, 200] on input "Linkedin profile" at bounding box center [730, 196] width 386 height 34
click at [684, 191] on input "Linkedin profile" at bounding box center [730, 196] width 386 height 34
click at [679, 196] on input "Linkedin profile" at bounding box center [730, 196] width 386 height 34
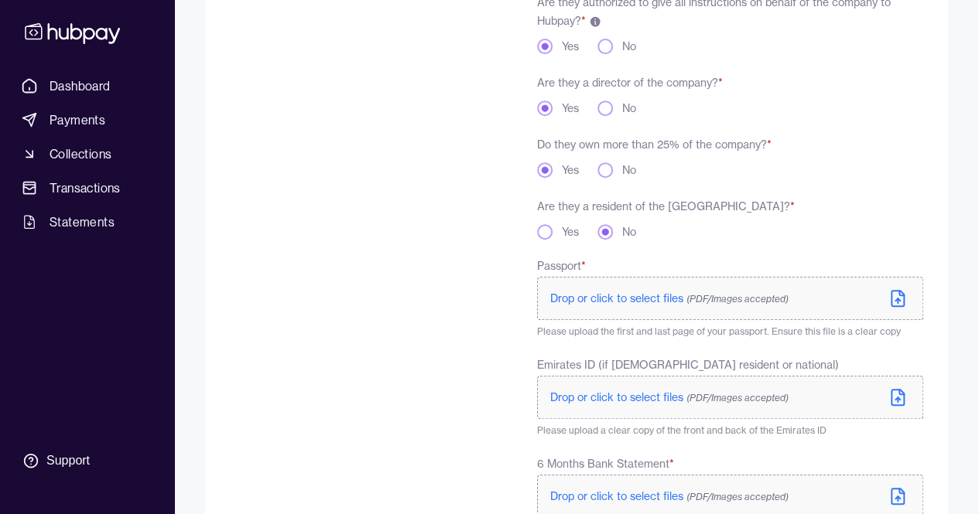
scroll to position [309, 0]
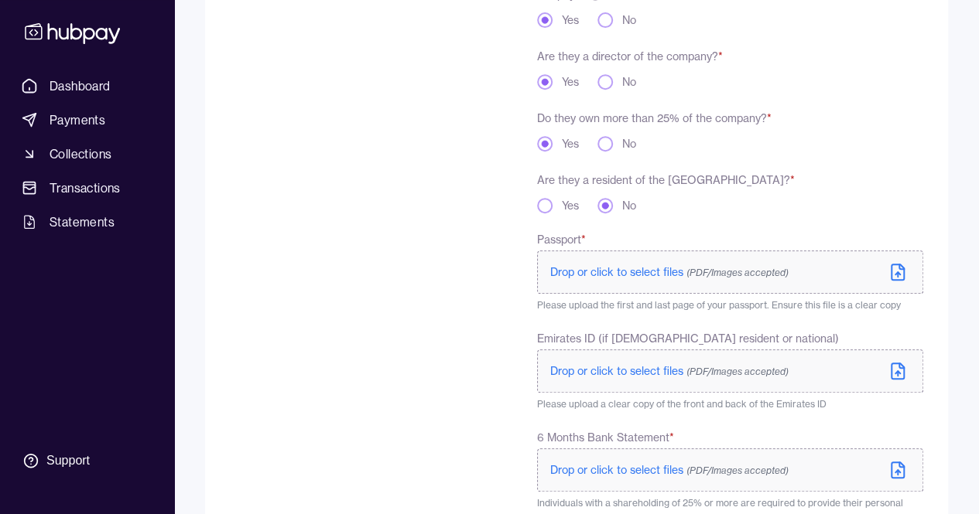
click at [895, 279] on icon at bounding box center [897, 272] width 12 height 15
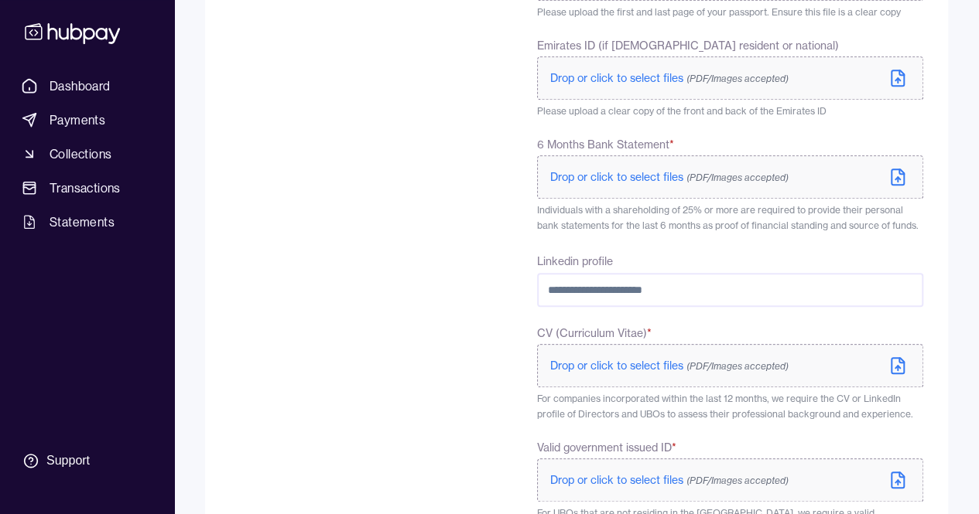
scroll to position [696, 0]
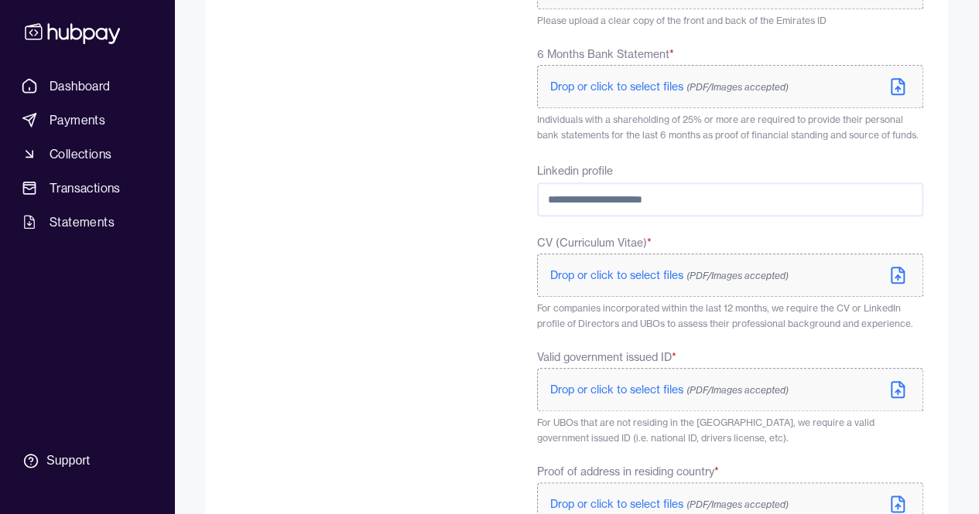
click at [573, 210] on input "Linkedin profile" at bounding box center [730, 200] width 386 height 34
click at [717, 192] on input "Linkedin profile" at bounding box center [730, 200] width 386 height 34
click at [548, 199] on input "Linkedin profile" at bounding box center [730, 200] width 386 height 34
paste input "**********"
type input "**********"
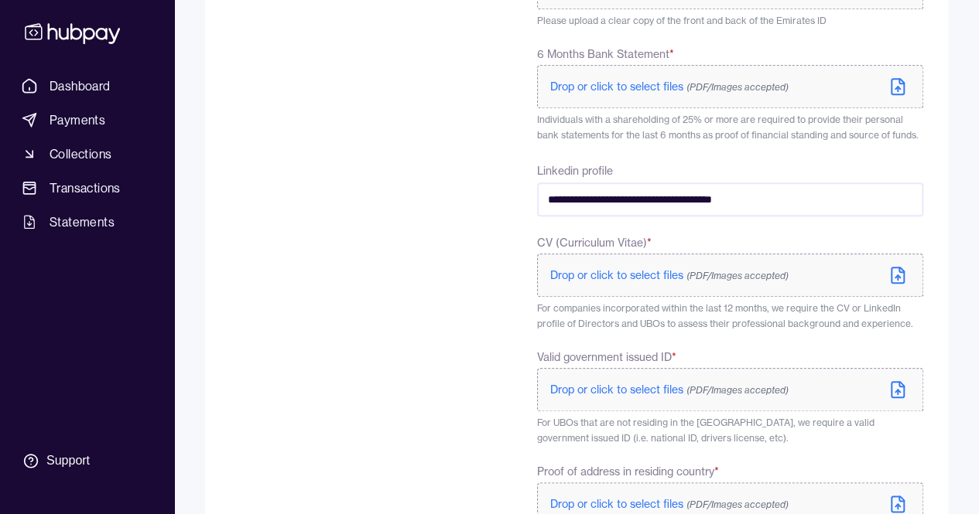
click at [362, 216] on div "To comply with regulatory requirements, please answer a few questions and uploa…" at bounding box center [346, 77] width 233 height 1145
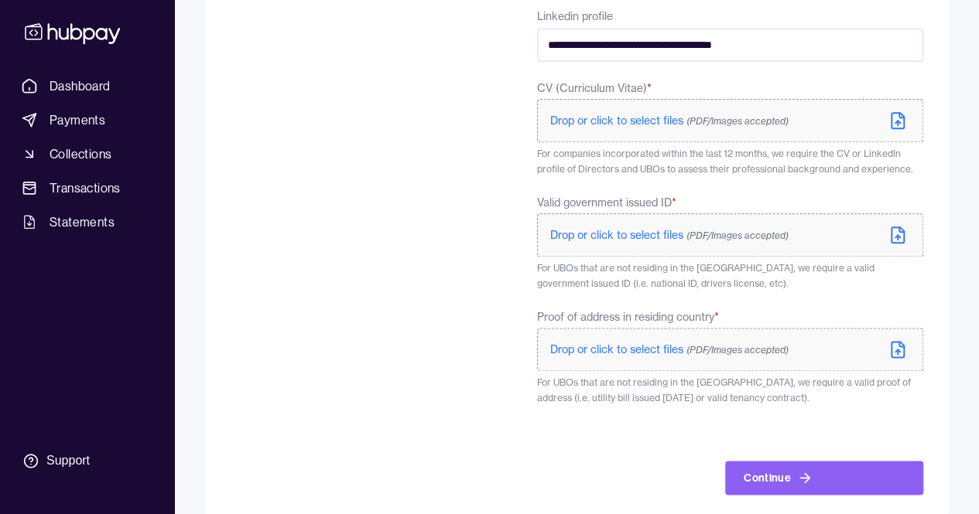
click at [654, 350] on span "Drop or click to select files (PDF/Images accepted)" at bounding box center [669, 350] width 238 height 14
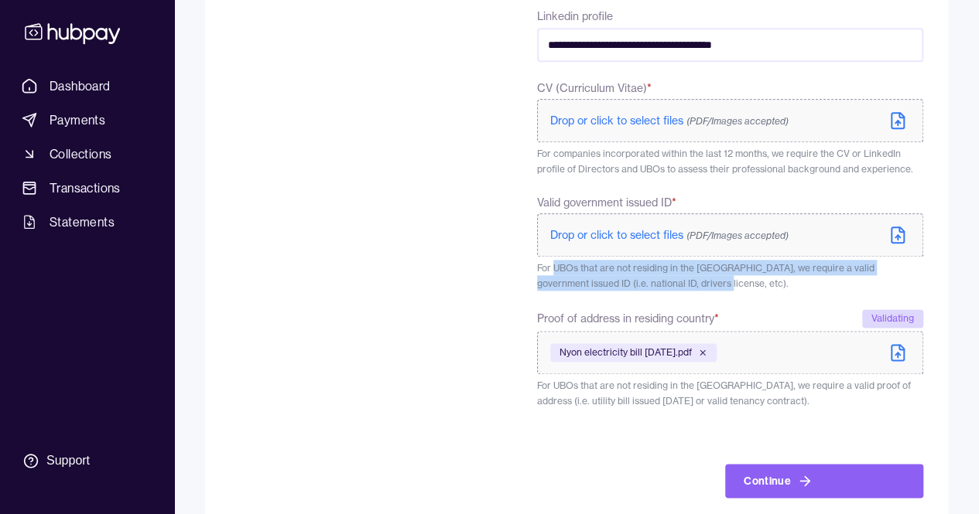
drag, startPoint x: 556, startPoint y: 269, endPoint x: 867, endPoint y: 282, distance: 311.2
click at [867, 282] on p "For UBOs that are not residing in the [GEOGRAPHIC_DATA], we require a valid gov…" at bounding box center [730, 275] width 386 height 31
click at [774, 283] on p "For UBOs that are not residing in the [GEOGRAPHIC_DATA], we require a valid gov…" at bounding box center [730, 275] width 386 height 31
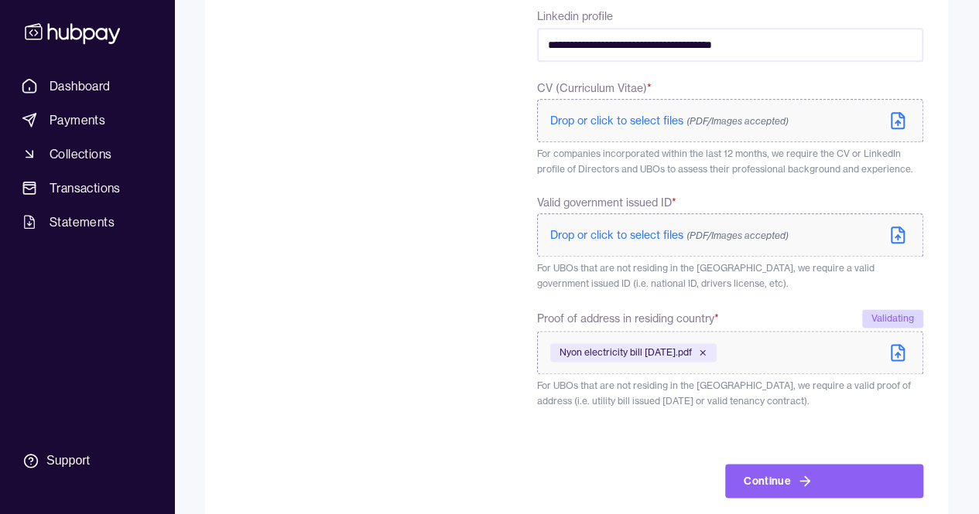
click at [901, 243] on icon at bounding box center [897, 234] width 12 height 15
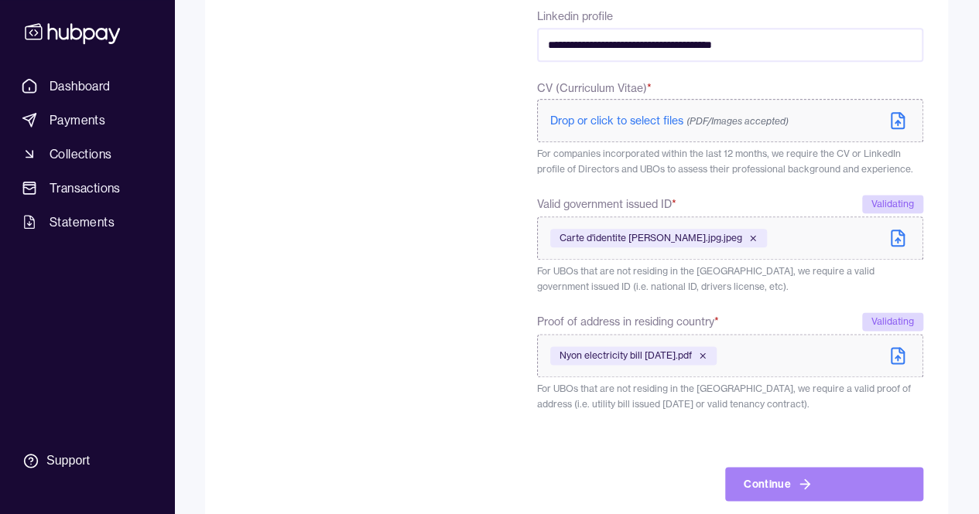
click at [815, 484] on button "Continue" at bounding box center [824, 484] width 198 height 34
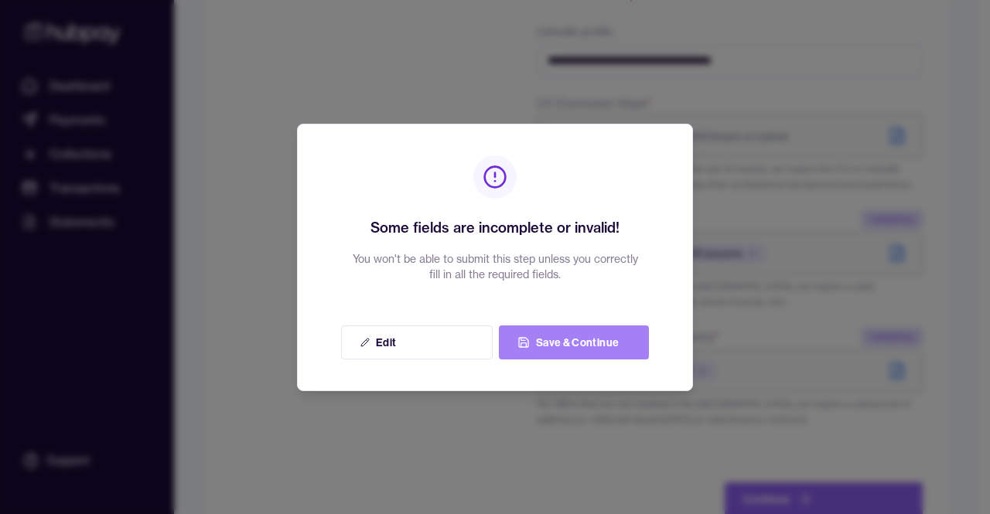
click at [540, 343] on button "Save & Continue" at bounding box center [574, 343] width 150 height 34
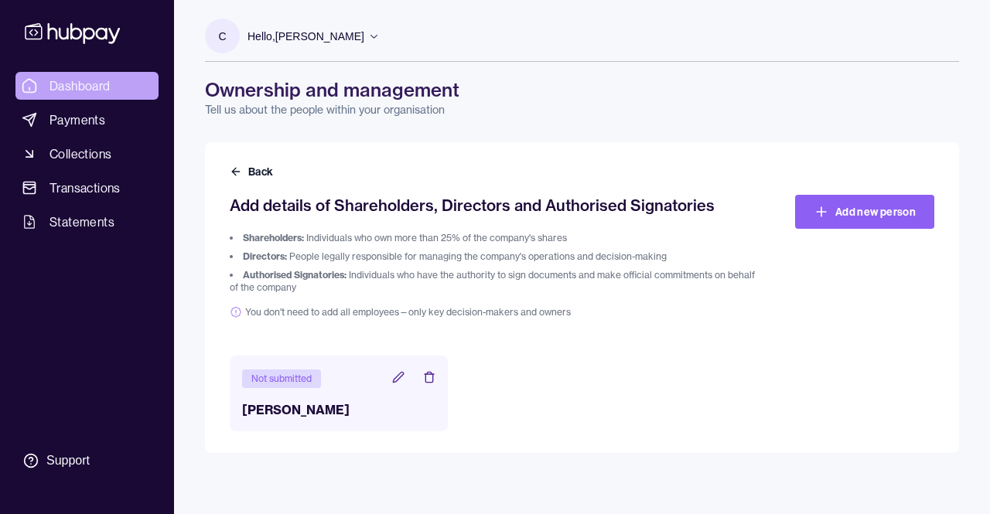
click at [63, 95] on link "Dashboard" at bounding box center [86, 86] width 143 height 28
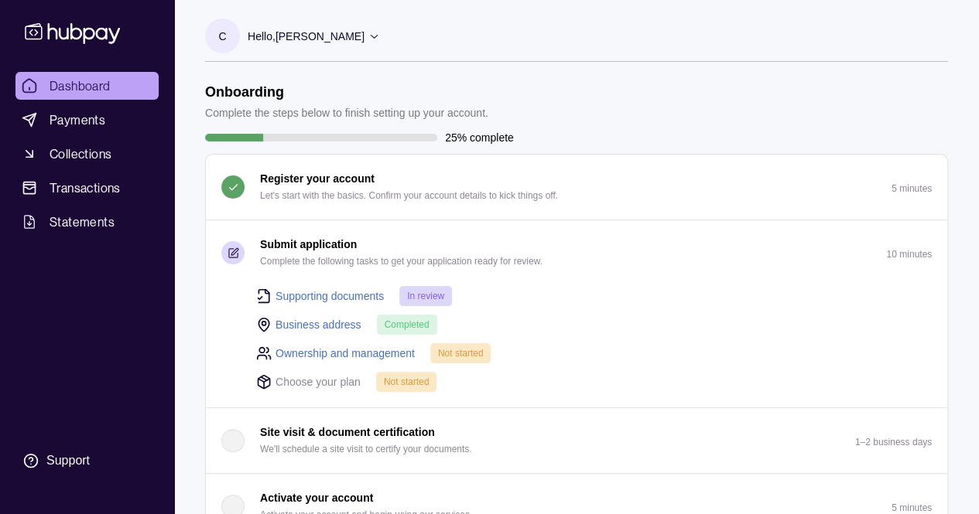
click at [326, 383] on p "Choose your plan" at bounding box center [317, 382] width 85 height 17
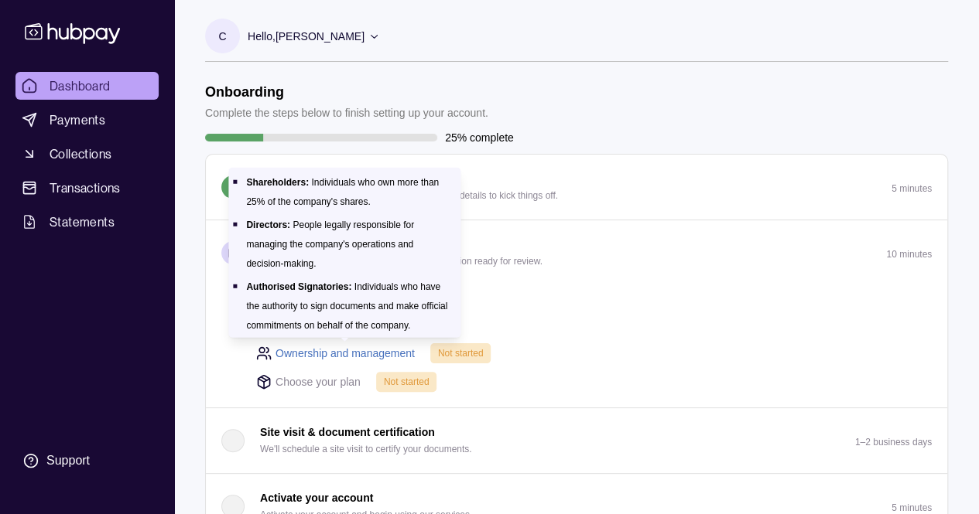
click at [349, 353] on link "Ownership and management" at bounding box center [344, 353] width 139 height 17
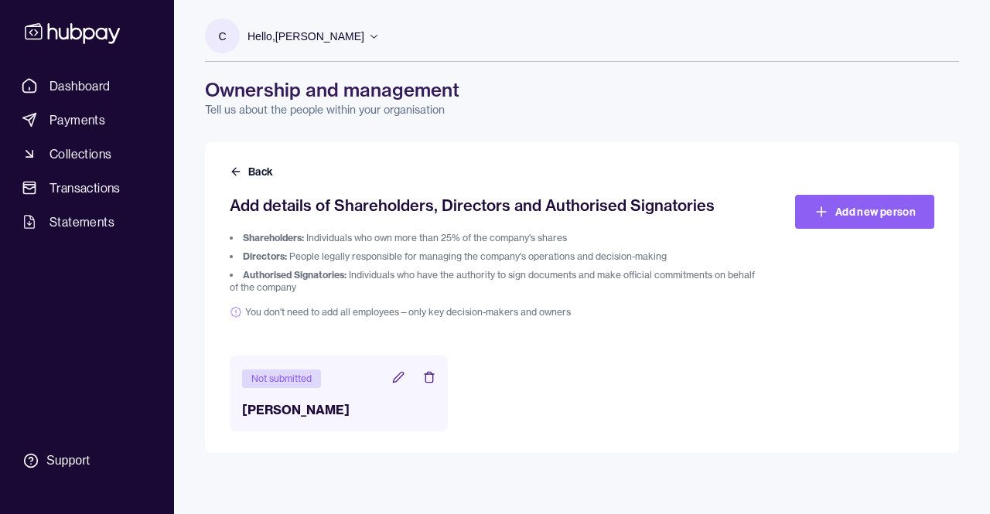
click at [400, 378] on icon at bounding box center [398, 377] width 12 height 12
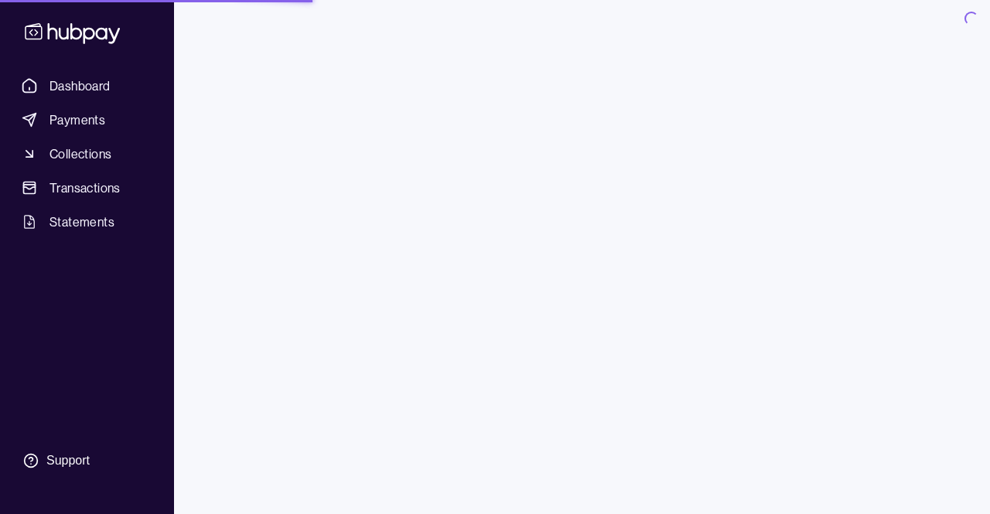
type input "**********"
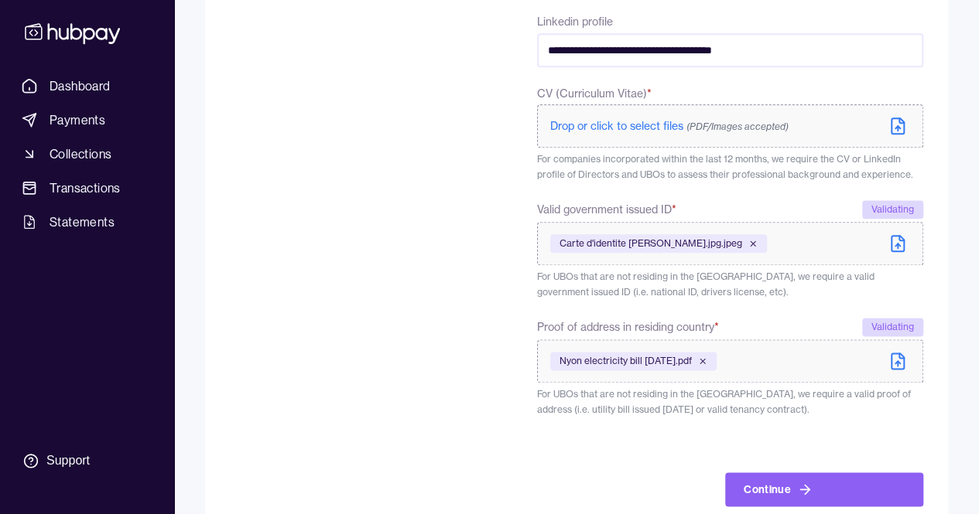
scroll to position [851, 0]
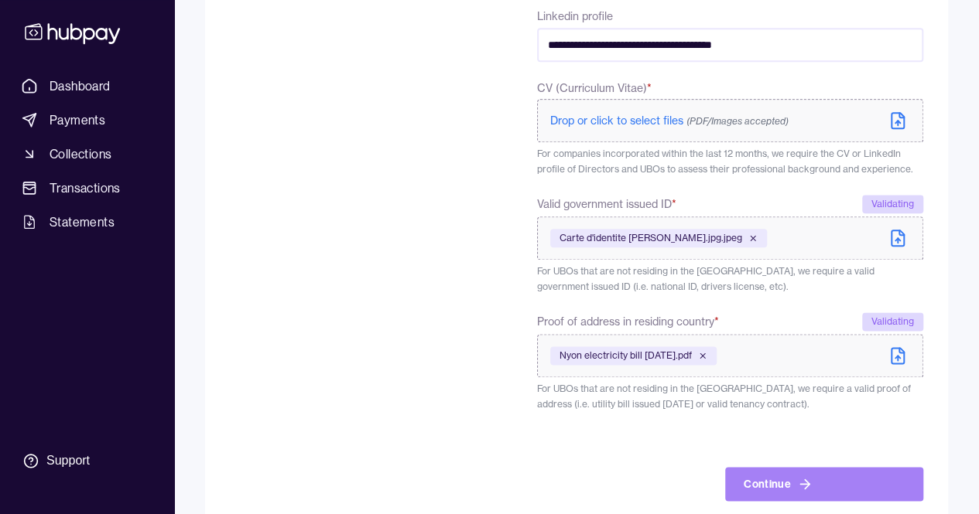
click at [746, 485] on button "Continue" at bounding box center [824, 484] width 198 height 34
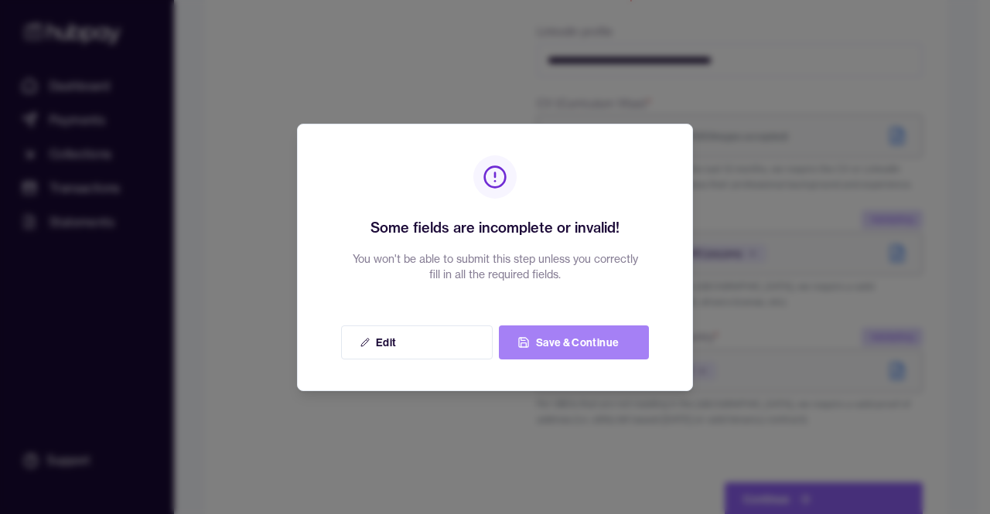
click at [572, 341] on button "Save & Continue" at bounding box center [574, 343] width 150 height 34
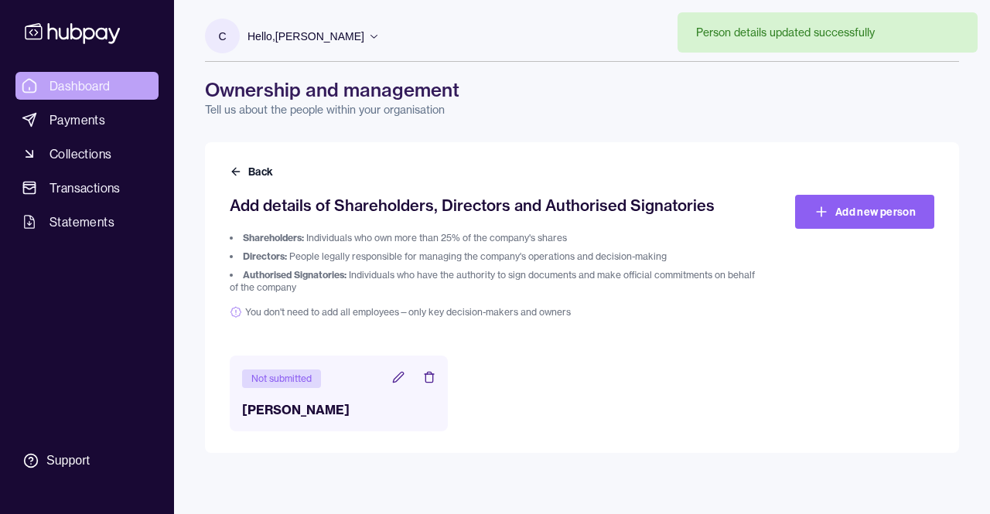
click at [73, 86] on span "Dashboard" at bounding box center [80, 86] width 61 height 19
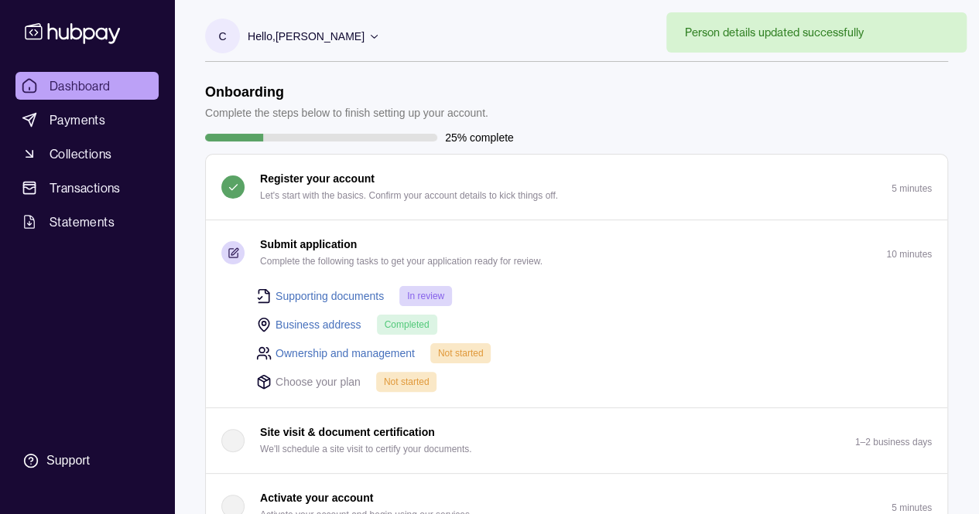
scroll to position [155, 0]
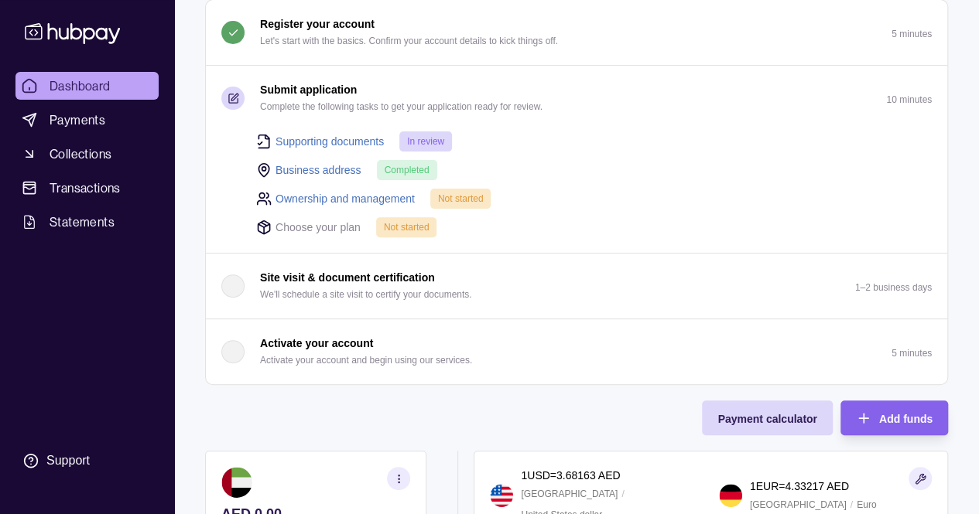
click at [323, 231] on p "Choose your plan" at bounding box center [317, 227] width 85 height 17
click at [342, 228] on div "Choose your plan Not started" at bounding box center [593, 227] width 675 height 21
click at [291, 221] on p "Choose your plan" at bounding box center [317, 227] width 85 height 17
click at [295, 221] on p "Choose your plan" at bounding box center [317, 227] width 85 height 17
click at [402, 227] on span "Not started" at bounding box center [407, 227] width 46 height 11
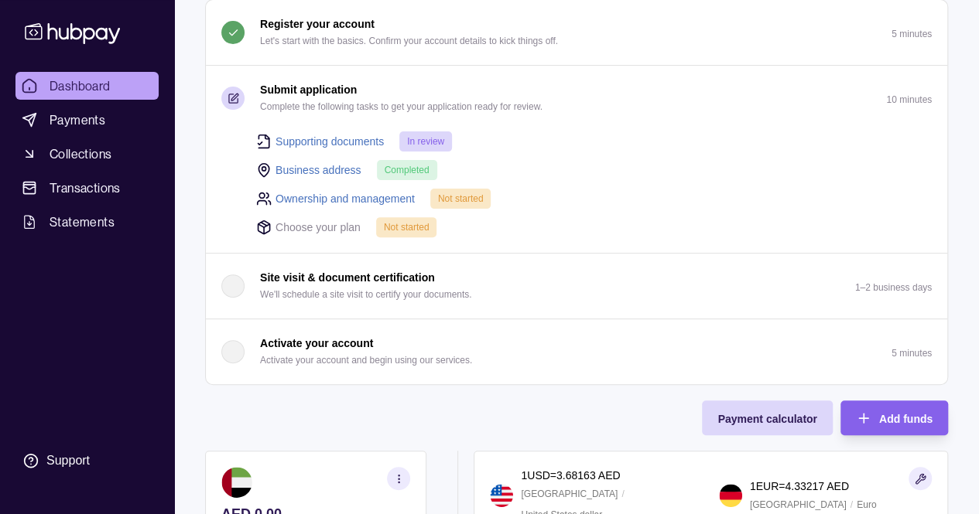
click at [405, 229] on span "Not started" at bounding box center [407, 227] width 46 height 11
click at [849, 158] on div "Supporting documents In review Business address Completed Ownership and managem…" at bounding box center [584, 184] width 695 height 107
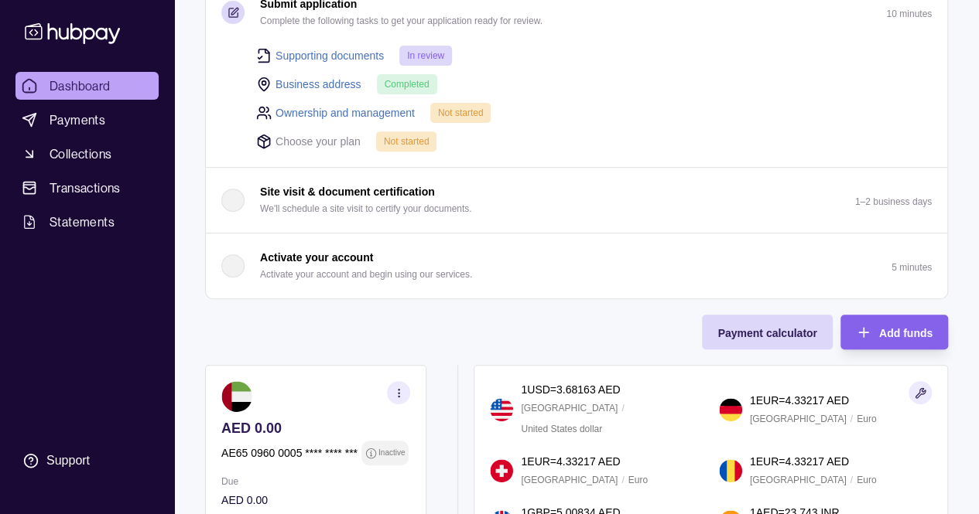
scroll to position [232, 0]
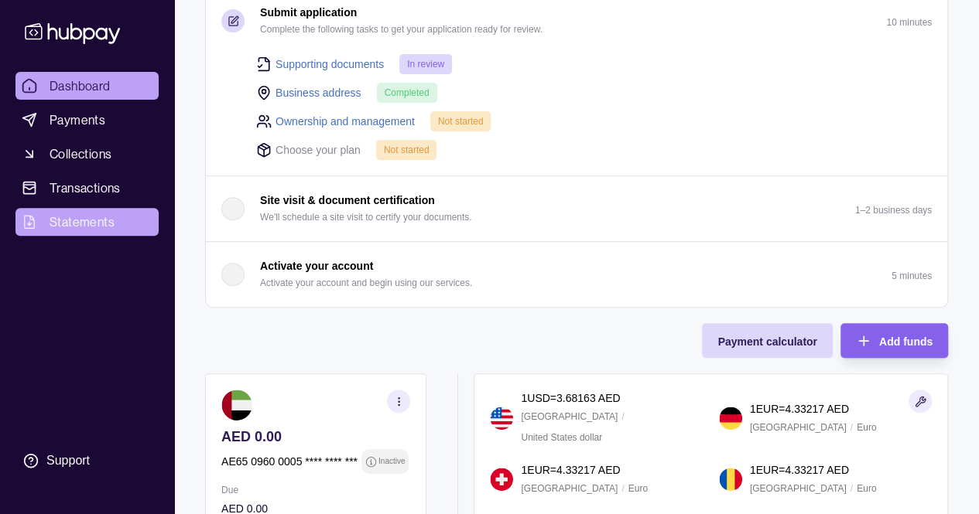
click at [63, 225] on span "Statements" at bounding box center [82, 222] width 65 height 19
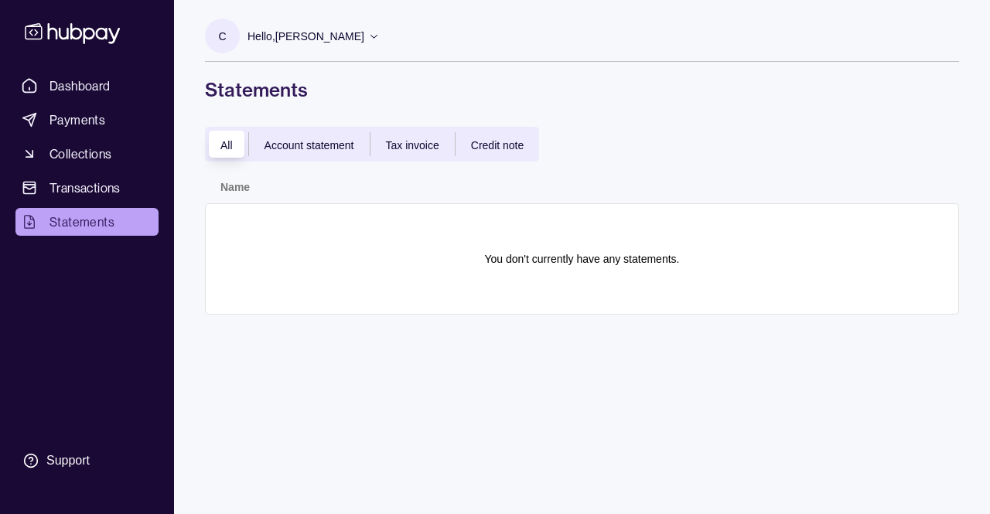
click at [427, 143] on span "Tax invoice" at bounding box center [412, 145] width 53 height 12
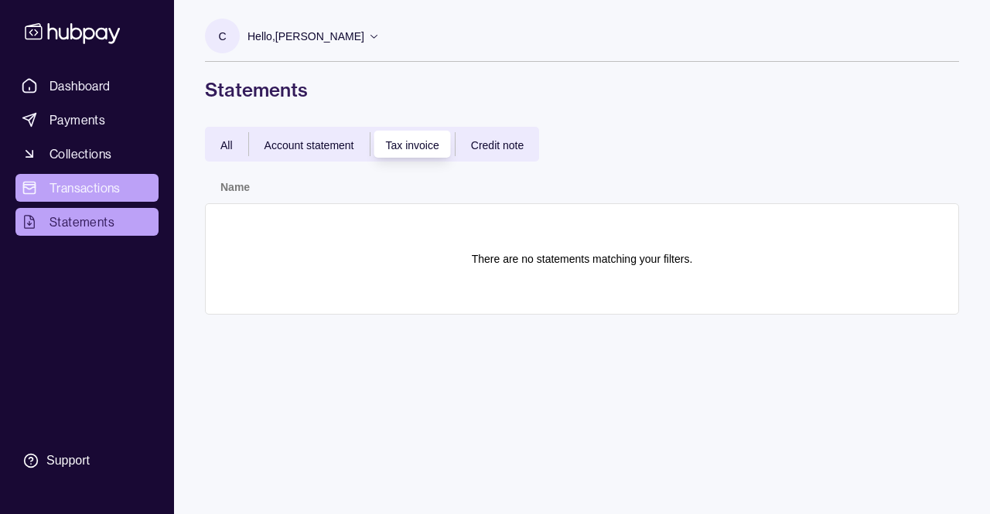
click at [104, 190] on span "Transactions" at bounding box center [85, 188] width 71 height 19
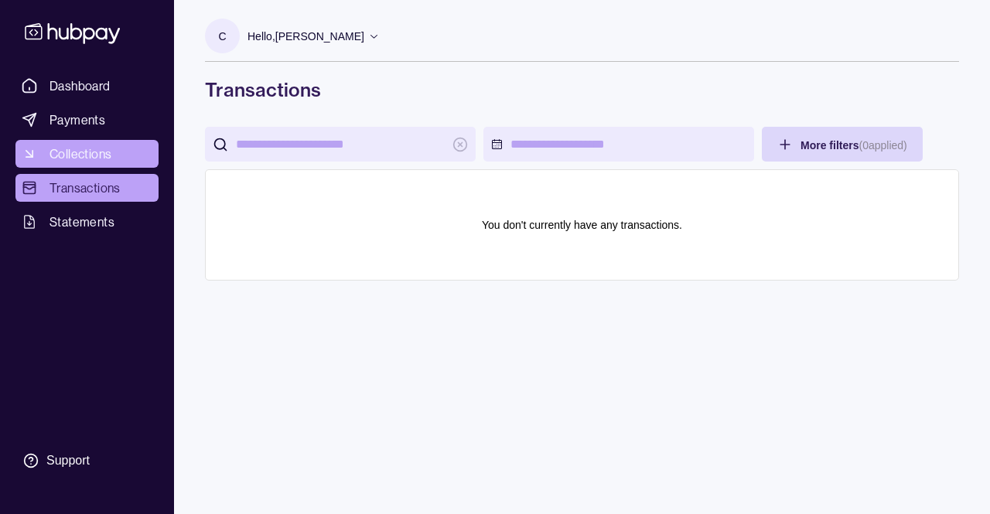
click at [104, 156] on span "Collections" at bounding box center [81, 154] width 62 height 19
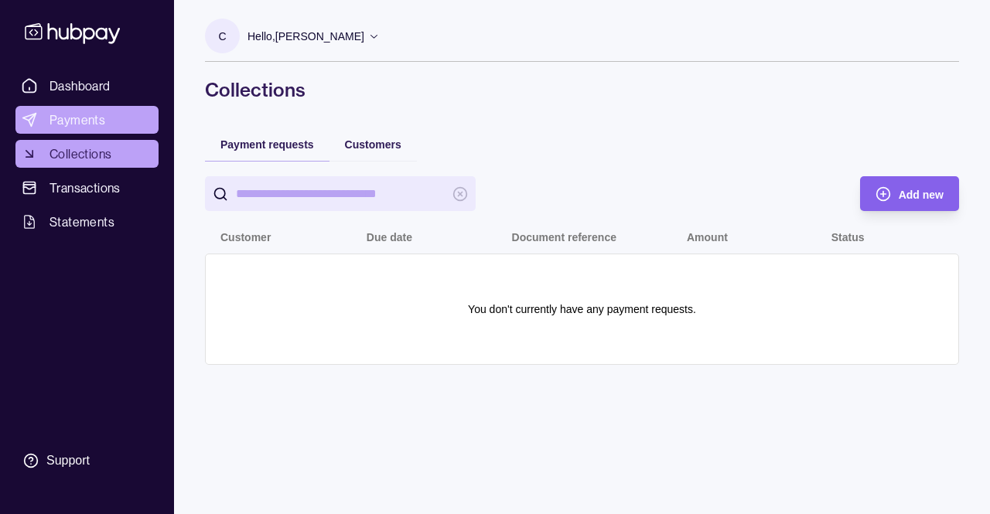
click at [96, 126] on span "Payments" at bounding box center [78, 120] width 56 height 19
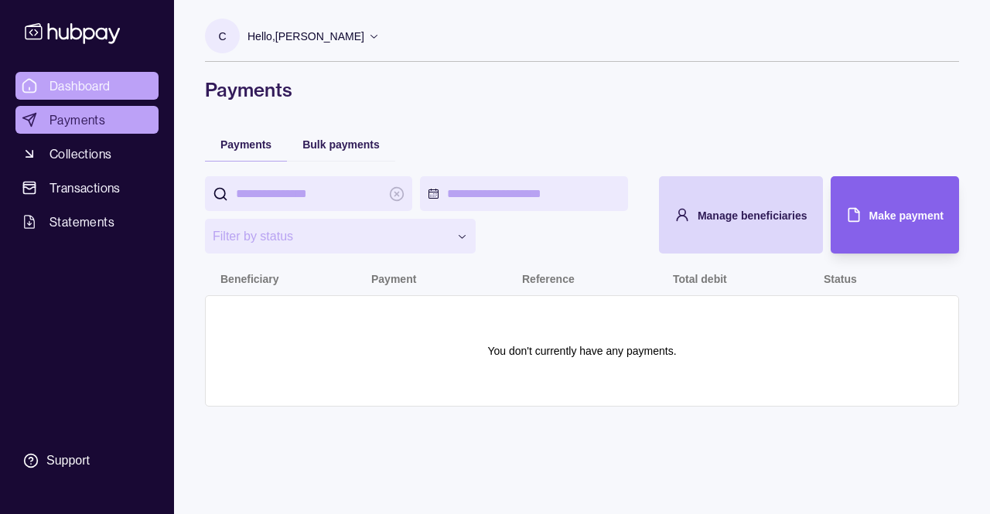
click at [108, 83] on span "Dashboard" at bounding box center [80, 86] width 61 height 19
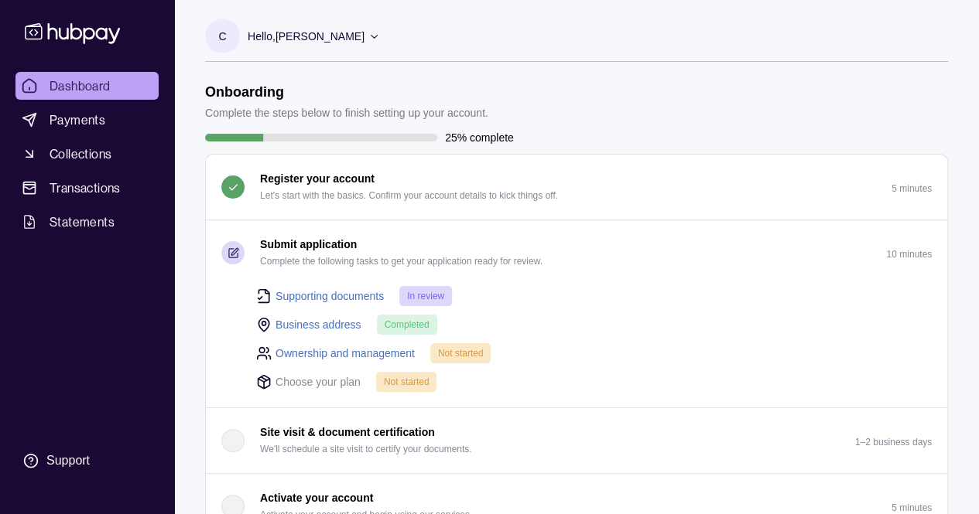
click at [368, 39] on icon at bounding box center [374, 36] width 12 height 12
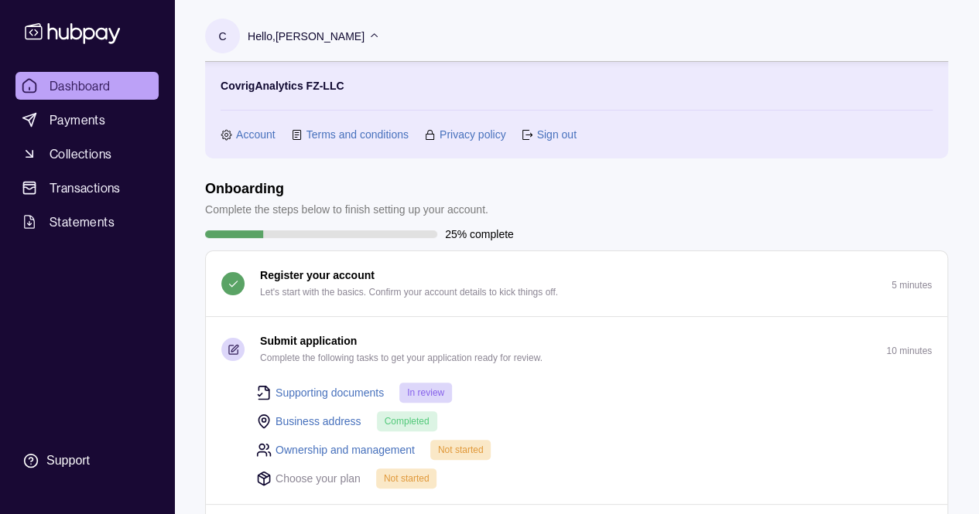
drag, startPoint x: 251, startPoint y: 134, endPoint x: 261, endPoint y: 134, distance: 10.1
click at [251, 134] on link "Account" at bounding box center [255, 134] width 39 height 17
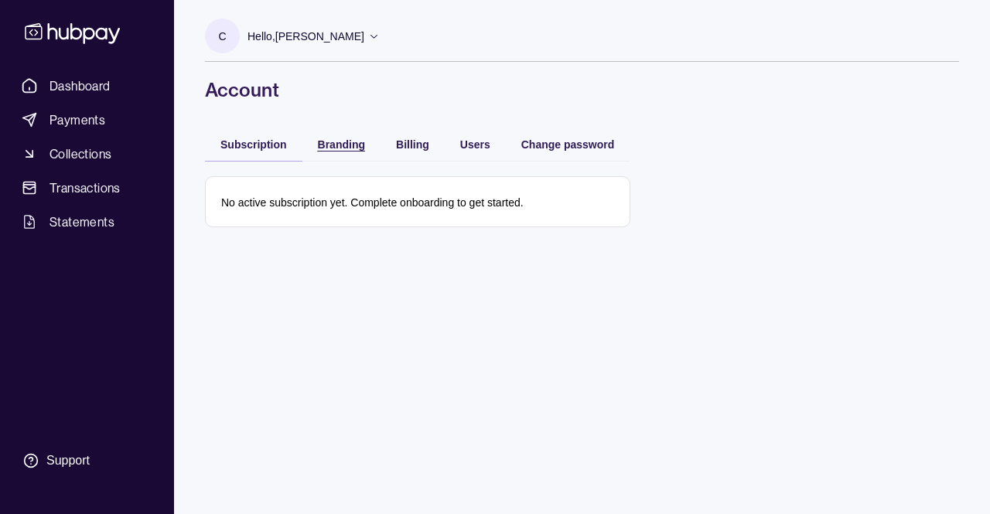
click at [347, 148] on span "Branding" at bounding box center [341, 144] width 47 height 12
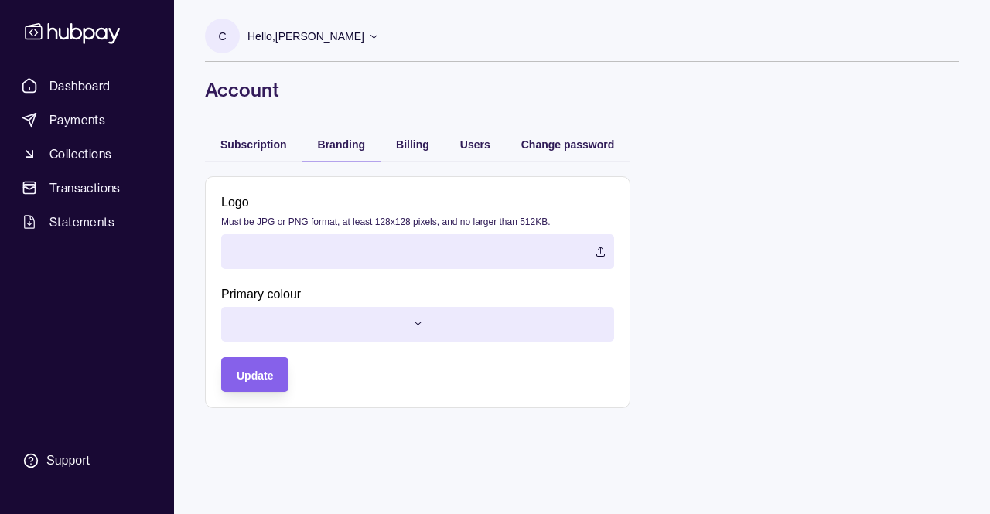
click at [408, 143] on span "Billing" at bounding box center [412, 144] width 33 height 12
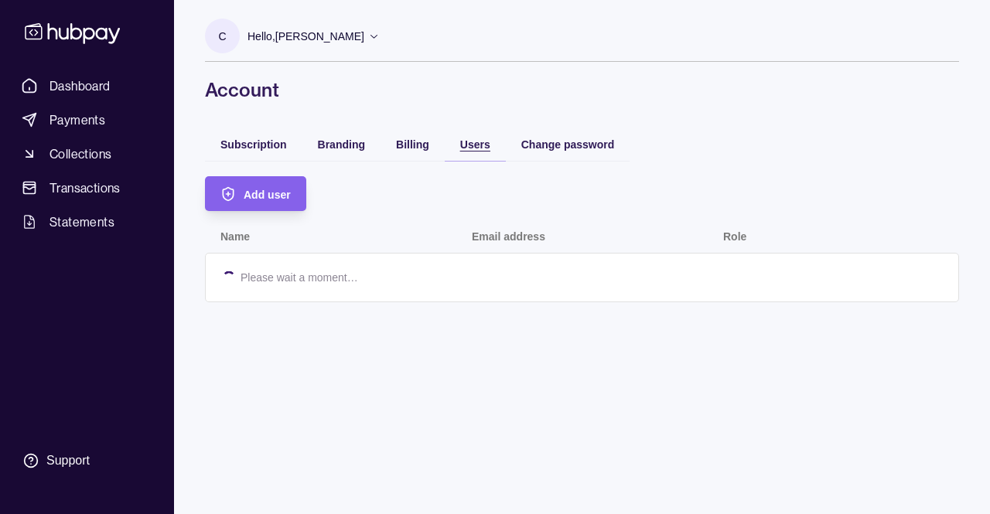
click at [488, 144] on span "Users" at bounding box center [475, 144] width 30 height 12
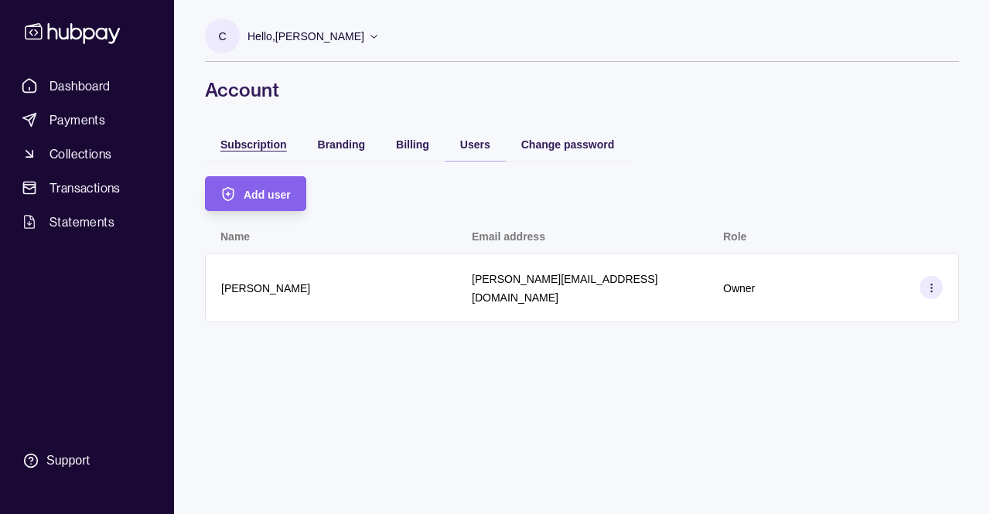
click at [275, 145] on span "Subscription" at bounding box center [253, 144] width 67 height 12
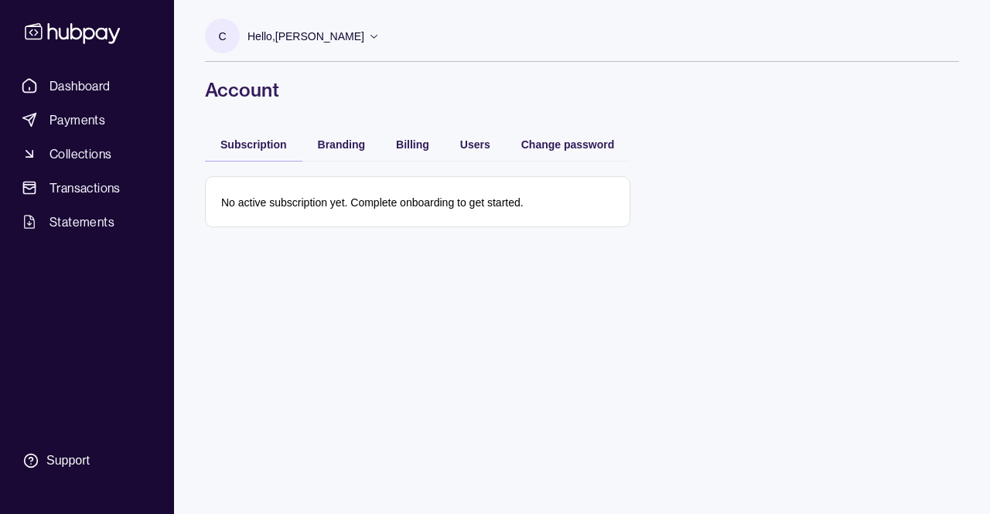
click at [496, 304] on div "C Hello, [PERSON_NAME] CovrigAnalytics FZ-LLC Account Terms and conditions Priv…" at bounding box center [582, 257] width 816 height 514
click at [57, 84] on span "Dashboard" at bounding box center [80, 86] width 61 height 19
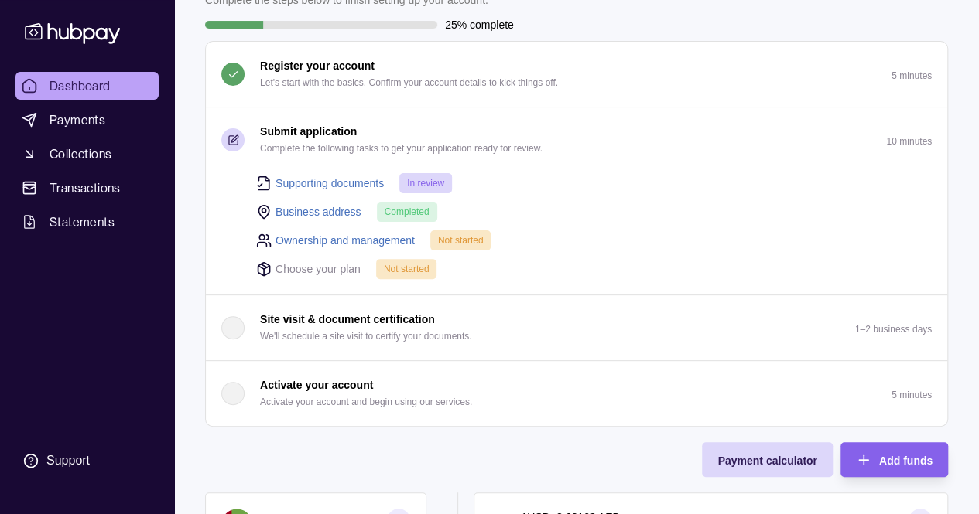
scroll to position [97, 0]
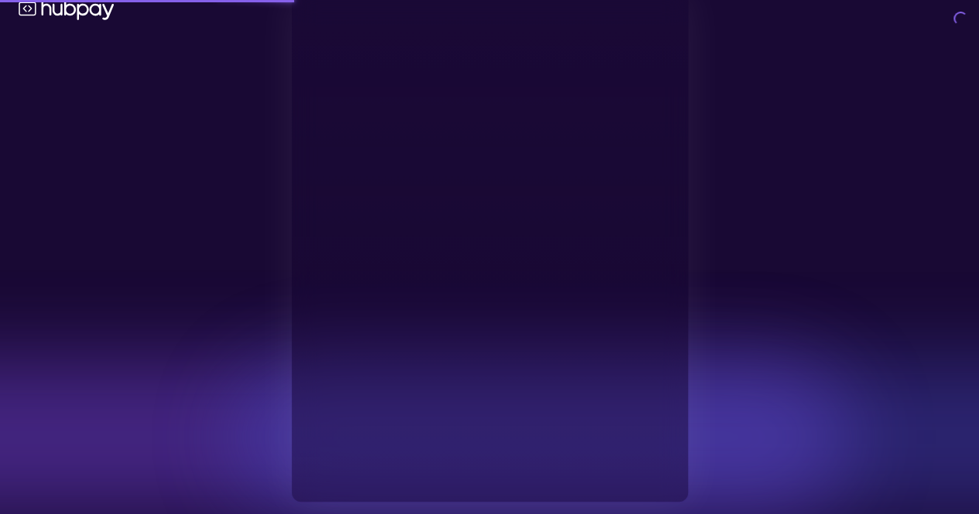
type input "**********"
